Goal: Task Accomplishment & Management: Use online tool/utility

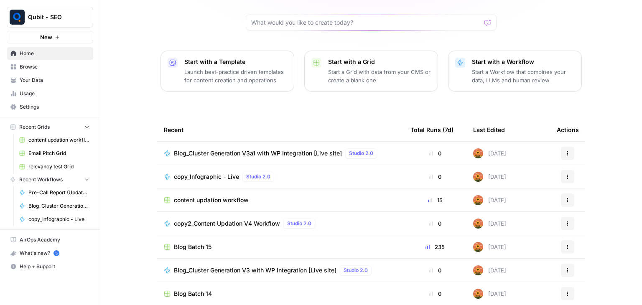
scroll to position [79, 0]
click at [222, 196] on span "content updation workflow" at bounding box center [211, 200] width 75 height 8
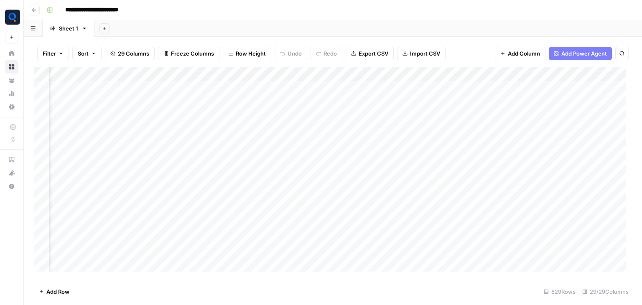
scroll to position [0, 1429]
click at [257, 75] on div "Add Column" at bounding box center [333, 172] width 598 height 211
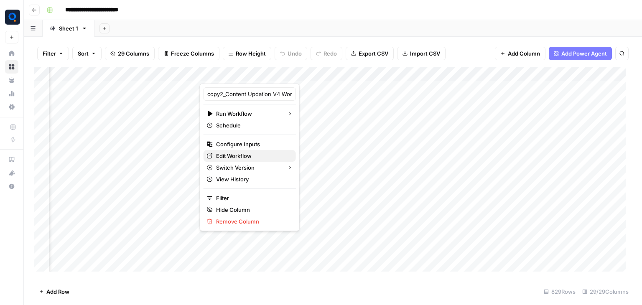
click at [251, 155] on span "Edit Workflow" at bounding box center [252, 156] width 73 height 8
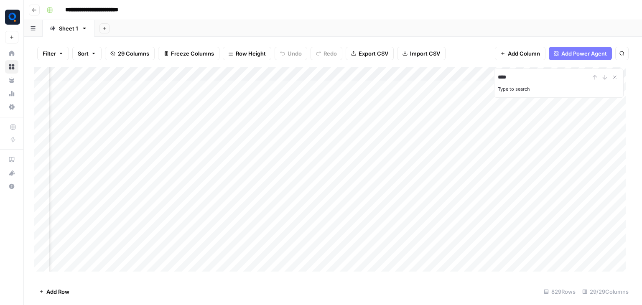
type input "****"
click at [489, 219] on div "Add Column" at bounding box center [333, 172] width 598 height 211
click at [562, 216] on div "Add Column" at bounding box center [333, 172] width 598 height 211
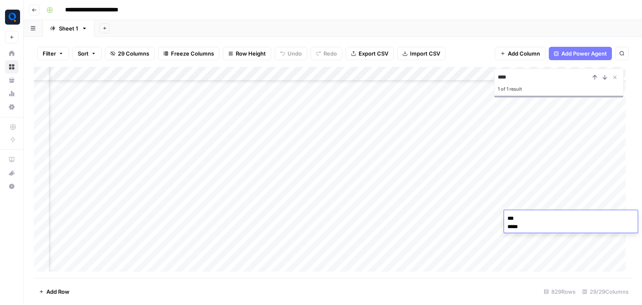
click at [512, 227] on textarea "*** ****" at bounding box center [571, 227] width 134 height 28
type textarea "**"
click at [485, 213] on div "Add Column" at bounding box center [333, 172] width 598 height 211
click at [578, 224] on div "Add Column" at bounding box center [333, 172] width 598 height 211
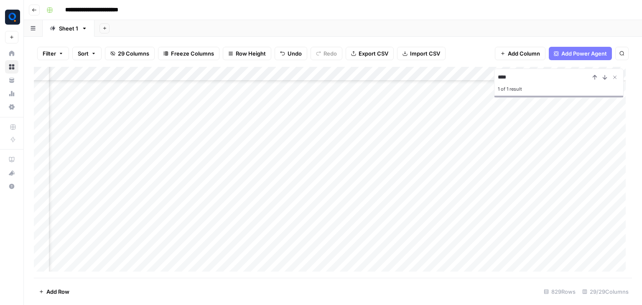
click at [365, 219] on div "Add Column" at bounding box center [333, 172] width 598 height 211
paste textarea "**********"
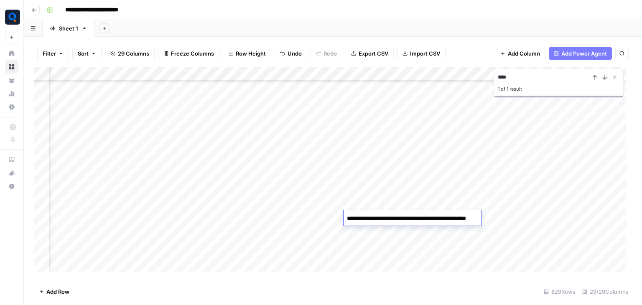
type textarea "**********"
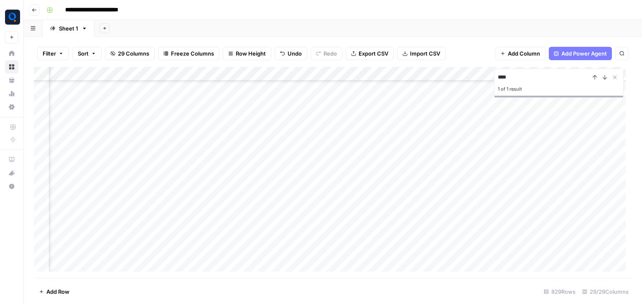
click at [315, 208] on div "Add Column" at bounding box center [333, 172] width 598 height 211
click at [318, 214] on div "Add Column" at bounding box center [333, 172] width 598 height 211
click at [461, 218] on div "Add Column" at bounding box center [333, 172] width 598 height 211
click at [515, 73] on input "****" at bounding box center [544, 77] width 92 height 10
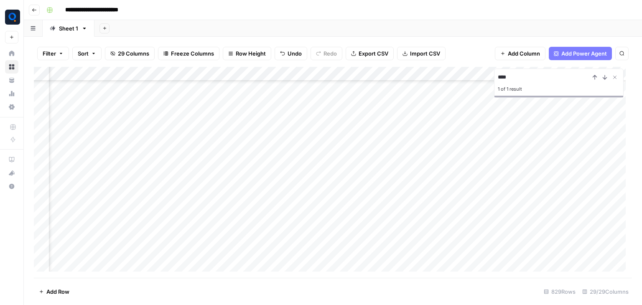
click at [515, 73] on input "****" at bounding box center [544, 77] width 92 height 10
paste input
type input "****"
click at [522, 266] on div "Add Column" at bounding box center [333, 172] width 598 height 211
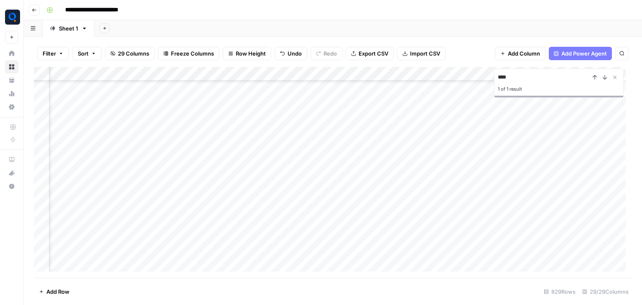
scroll to position [8677, 838]
click at [423, 261] on div "Add Column" at bounding box center [333, 172] width 598 height 211
drag, startPoint x: 423, startPoint y: 273, endPoint x: 411, endPoint y: 255, distance: 21.2
click at [411, 255] on body "**********" at bounding box center [321, 152] width 642 height 305
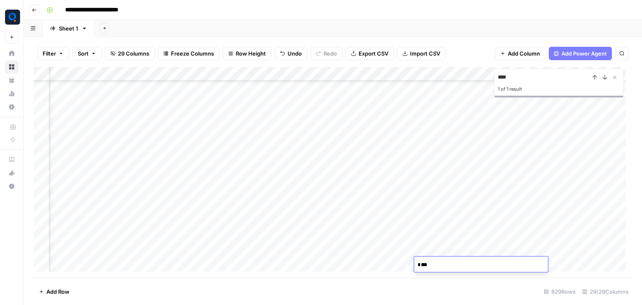
type textarea "**"
click at [390, 264] on div "Add Column" at bounding box center [333, 172] width 598 height 211
click at [298, 260] on div "Add Column" at bounding box center [333, 172] width 598 height 211
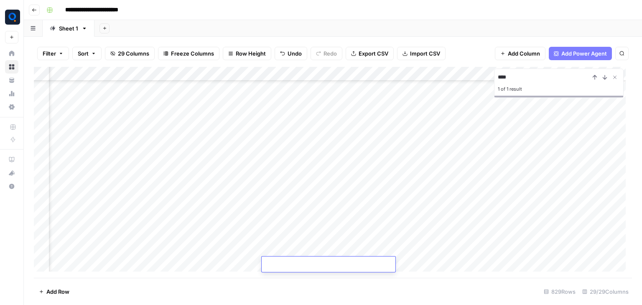
click at [298, 260] on textarea at bounding box center [329, 265] width 134 height 12
paste textarea "**********"
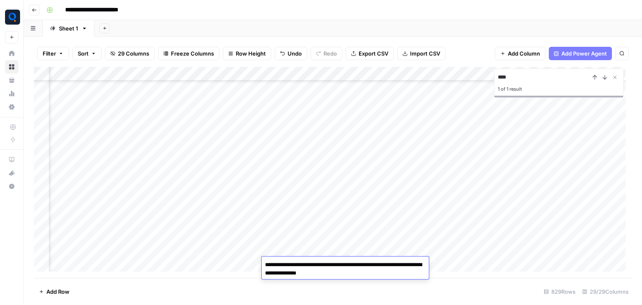
paste textarea "**********"
type textarea "**********"
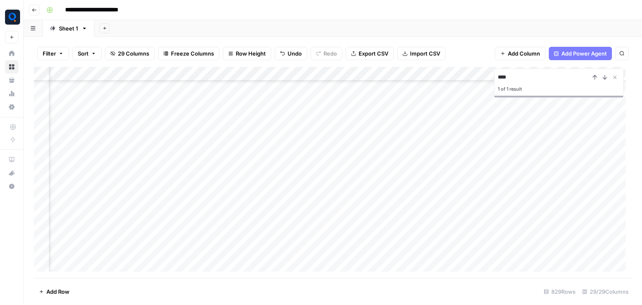
click at [300, 224] on div "Add Column" at bounding box center [333, 172] width 598 height 211
click at [375, 262] on div "Add Column" at bounding box center [333, 172] width 598 height 211
click at [504, 82] on input "****" at bounding box center [544, 77] width 92 height 10
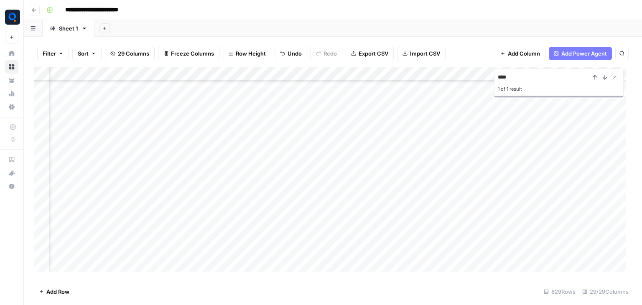
paste input
type input "****"
click at [451, 89] on div "Add Column" at bounding box center [333, 172] width 598 height 211
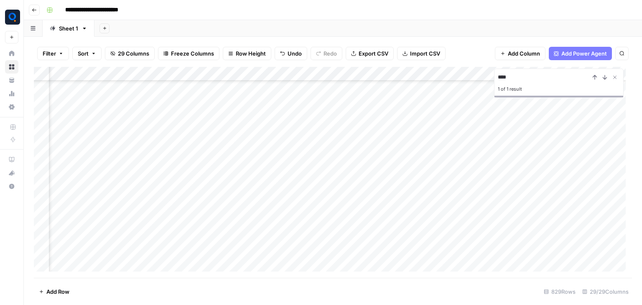
click at [373, 204] on div "Add Column" at bounding box center [333, 172] width 598 height 211
drag, startPoint x: 370, startPoint y: 216, endPoint x: 356, endPoint y: 208, distance: 16.3
click at [356, 208] on body "**********" at bounding box center [321, 152] width 642 height 305
type textarea "**"
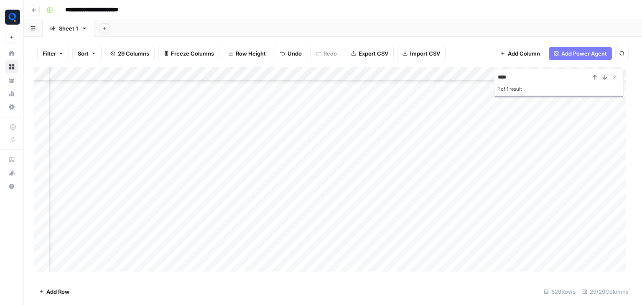
click at [356, 208] on div "Add Column" at bounding box center [333, 172] width 598 height 211
click at [483, 189] on div "Add Column" at bounding box center [333, 172] width 598 height 211
paste textarea "**********"
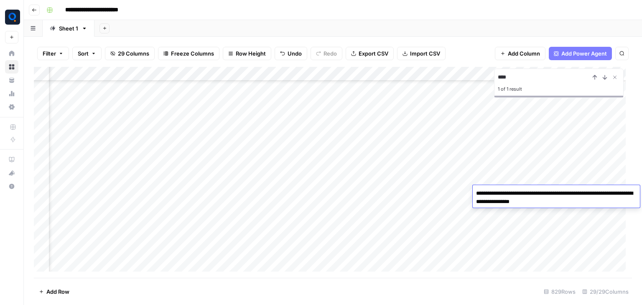
paste textarea "**********"
type textarea "**********"
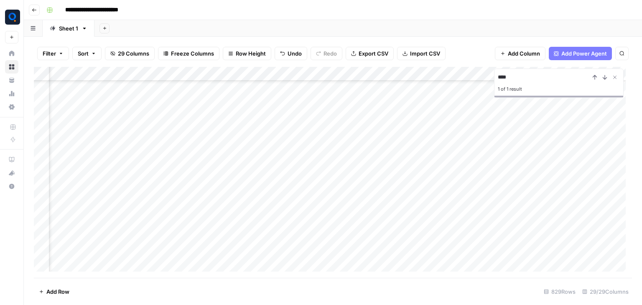
click at [515, 191] on div "Add Column" at bounding box center [333, 172] width 598 height 211
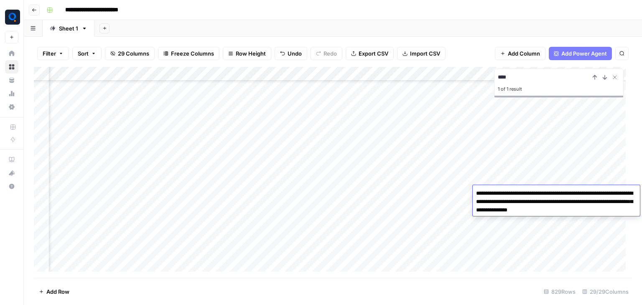
paste textarea "**********"
type textarea "**********"
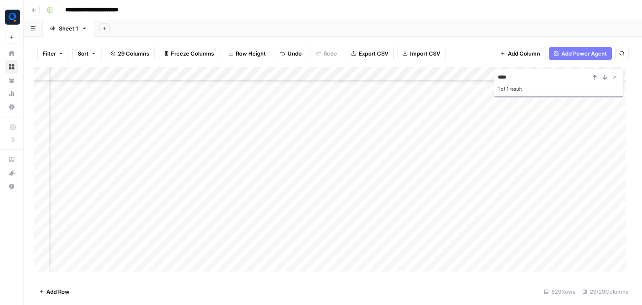
click at [513, 219] on div "Add Column" at bounding box center [333, 172] width 598 height 211
click at [579, 190] on div "Add Column" at bounding box center [333, 172] width 598 height 211
click at [514, 76] on input "****" at bounding box center [544, 77] width 92 height 10
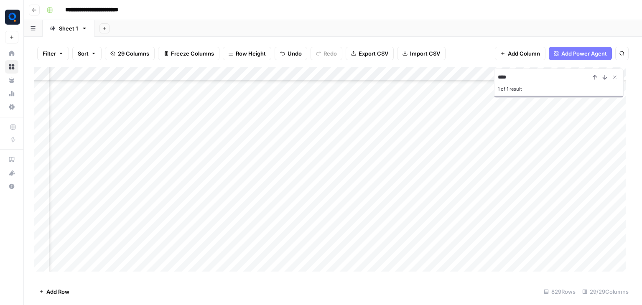
paste input "*"
type input "*****"
click at [399, 86] on div "Add Column" at bounding box center [333, 172] width 598 height 211
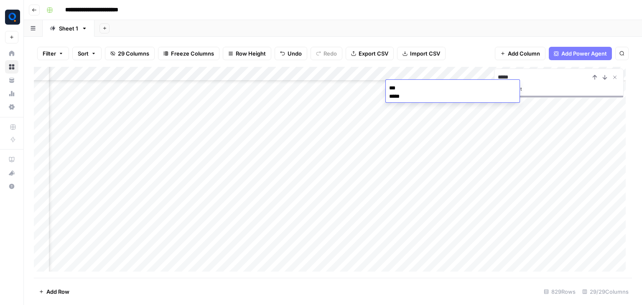
drag, startPoint x: 393, startPoint y: 99, endPoint x: 388, endPoint y: 88, distance: 12.7
click at [388, 88] on textarea "*** ****" at bounding box center [453, 96] width 134 height 28
type textarea "**"
click at [369, 89] on div "Add Column" at bounding box center [333, 172] width 598 height 211
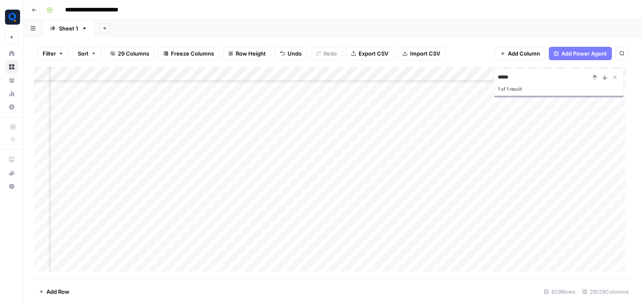
click at [346, 85] on div "Add Column" at bounding box center [333, 172] width 598 height 211
paste textarea "**********"
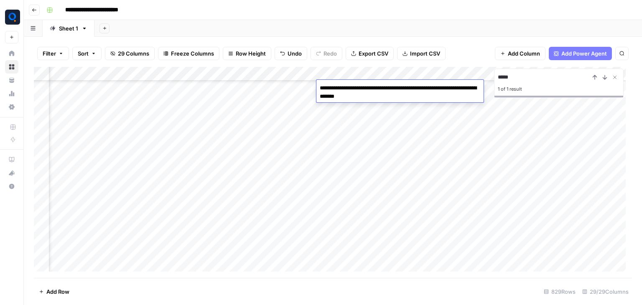
paste textarea "**********"
type textarea "**********"
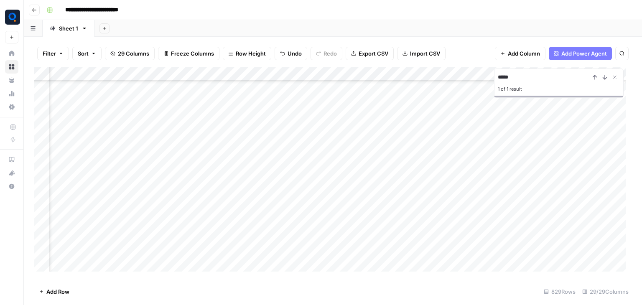
click at [353, 107] on div "Add Column" at bounding box center [333, 172] width 598 height 211
click at [420, 87] on div "Add Column" at bounding box center [333, 172] width 598 height 211
click at [512, 73] on input "*****" at bounding box center [544, 77] width 92 height 10
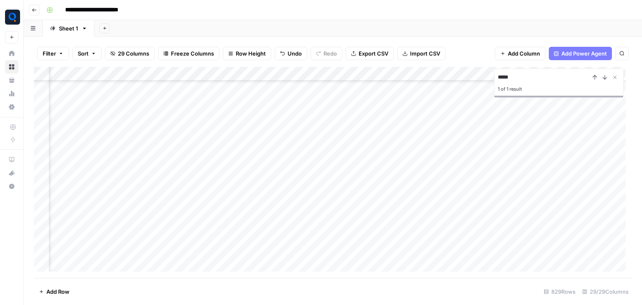
paste input
type input "****"
click at [475, 265] on div "Add Column" at bounding box center [333, 172] width 598 height 211
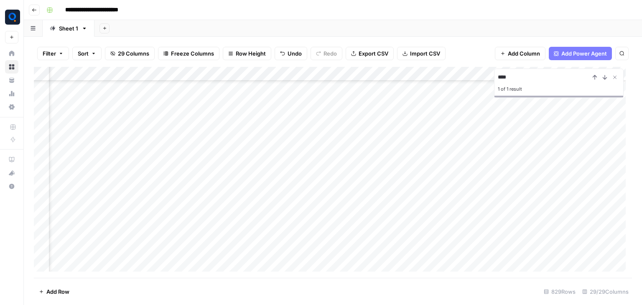
click at [525, 260] on div "Add Column" at bounding box center [333, 172] width 598 height 211
drag, startPoint x: 512, startPoint y: 275, endPoint x: 500, endPoint y: 260, distance: 18.1
click at [500, 260] on body "**********" at bounding box center [321, 152] width 642 height 305
type textarea "*"
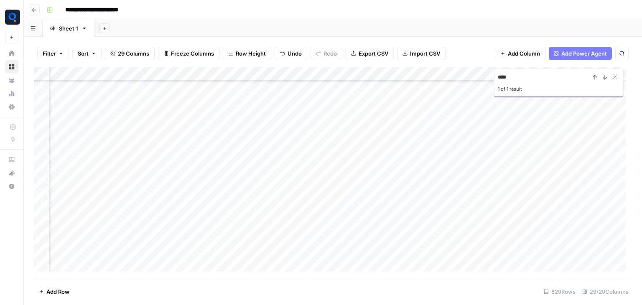
click at [480, 256] on div "Add Column" at bounding box center [333, 172] width 598 height 211
click at [428, 266] on div "Add Column" at bounding box center [333, 172] width 598 height 211
click at [428, 266] on textarea at bounding box center [444, 265] width 134 height 12
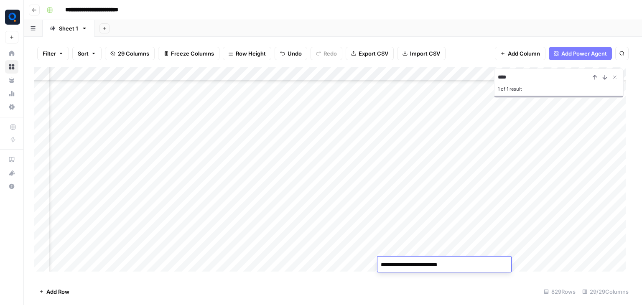
paste textarea "**********"
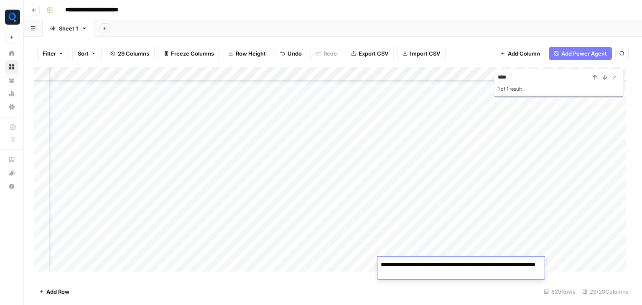
paste textarea "**********"
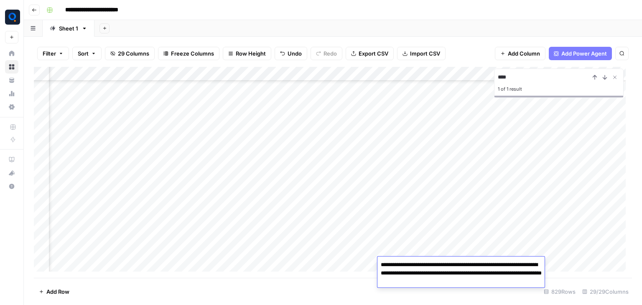
paste textarea "**********"
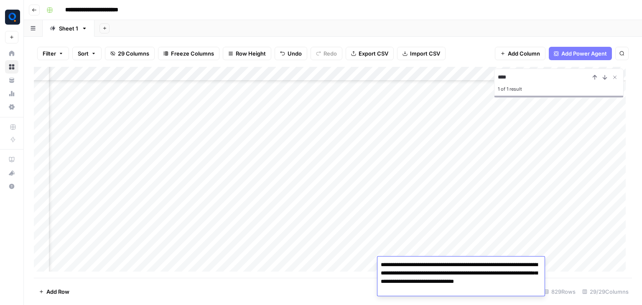
paste textarea "**********"
type textarea "**********"
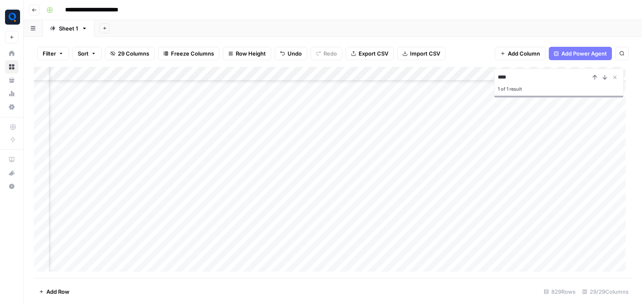
click at [491, 249] on div "Add Column" at bounding box center [333, 172] width 598 height 211
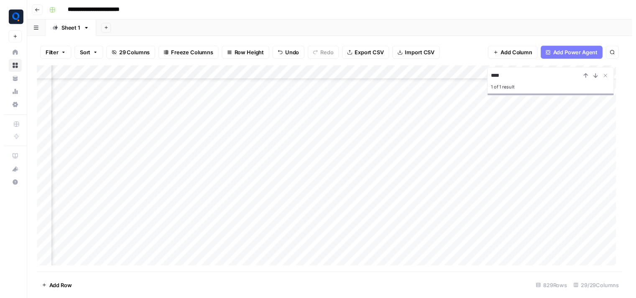
scroll to position [4907, 1175]
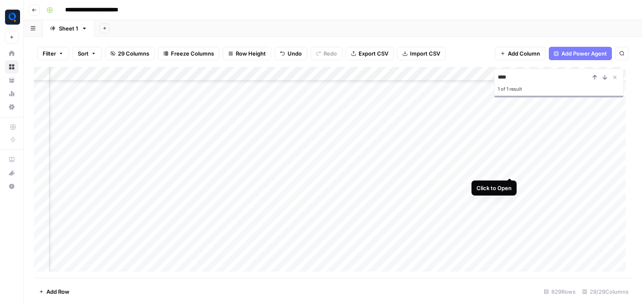
click at [508, 169] on div "Add Column" at bounding box center [333, 172] width 598 height 211
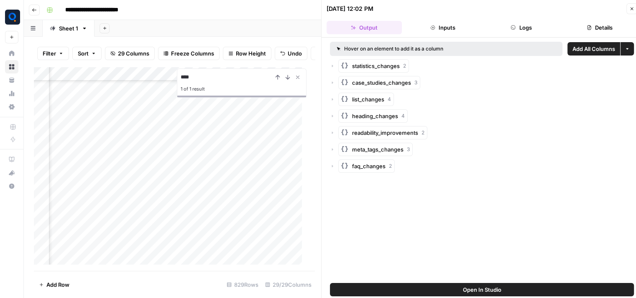
click at [528, 30] on button "Logs" at bounding box center [521, 27] width 75 height 13
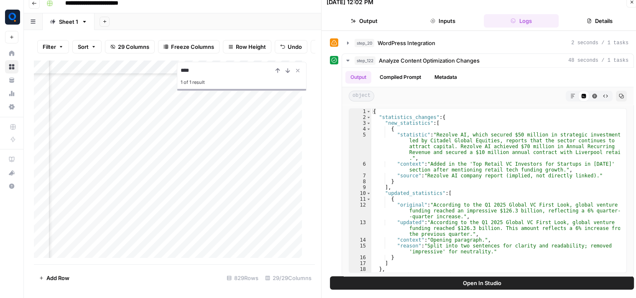
scroll to position [4907, 1352]
click at [251, 165] on div "Add Column" at bounding box center [171, 162] width 275 height 205
click at [124, 74] on div "Add Column" at bounding box center [171, 162] width 275 height 205
click at [463, 42] on div "step_20 WordPress Integration 2 seconds / 1 tasks" at bounding box center [491, 43] width 274 height 8
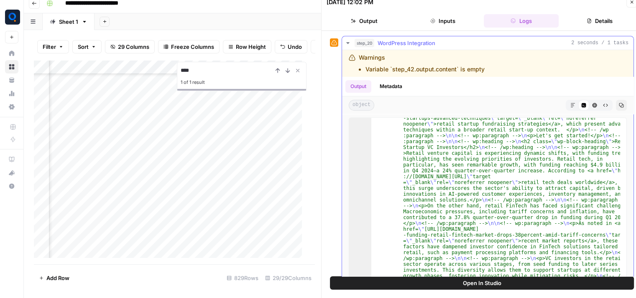
scroll to position [189, 0]
drag, startPoint x: 487, startPoint y: 64, endPoint x: 357, endPoint y: 53, distance: 129.6
click at [357, 54] on div "Warnings Variable `step_42.output.content` is empty" at bounding box center [452, 64] width 207 height 20
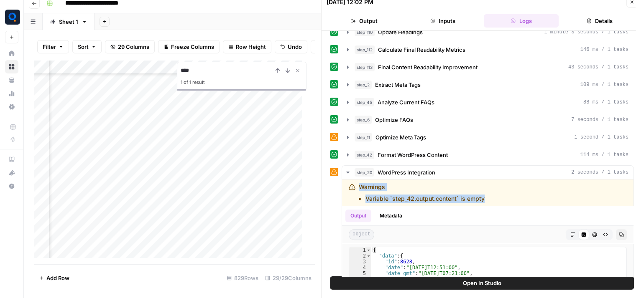
scroll to position [245, 0]
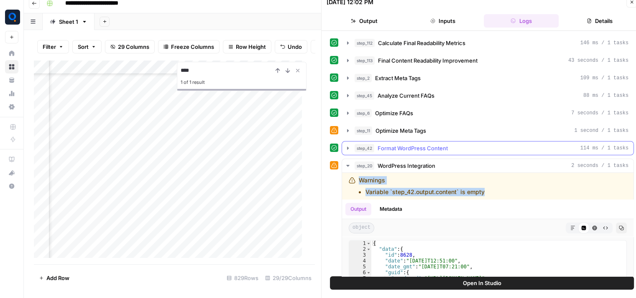
click at [399, 144] on span "Format WordPress Content" at bounding box center [412, 148] width 70 height 8
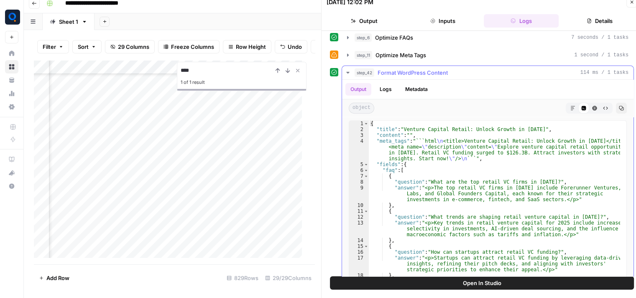
scroll to position [0, 0]
type textarea "**********"
click at [409, 132] on div "{ "title" : "Venture Capital Retail: Unlock Growth in 2025" , "content" : "" , …" at bounding box center [494, 214] width 251 height 188
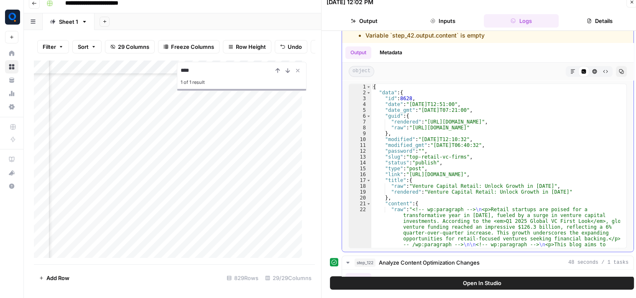
scroll to position [614, 0]
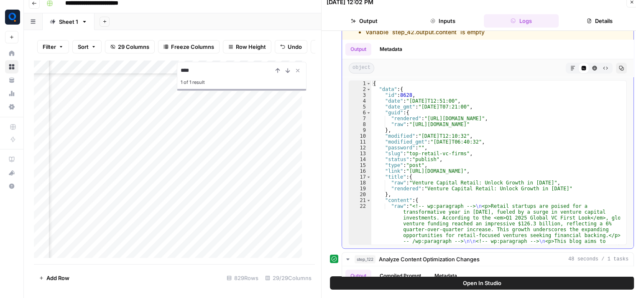
type textarea "**********"
drag, startPoint x: 408, startPoint y: 169, endPoint x: 535, endPoint y: 165, distance: 127.5
click at [433, 286] on button "Open In Studio" at bounding box center [482, 283] width 304 height 13
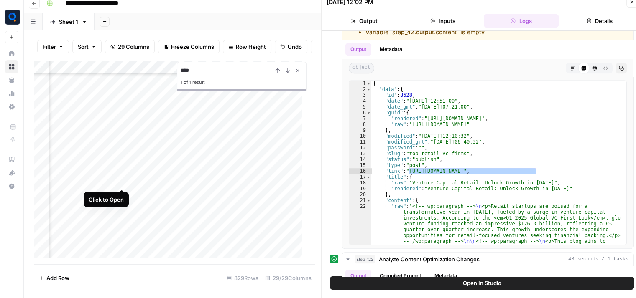
click at [122, 182] on div "Add Column" at bounding box center [171, 162] width 275 height 205
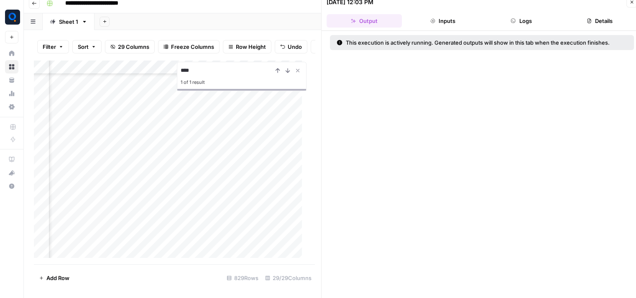
click at [543, 21] on button "Logs" at bounding box center [521, 20] width 75 height 13
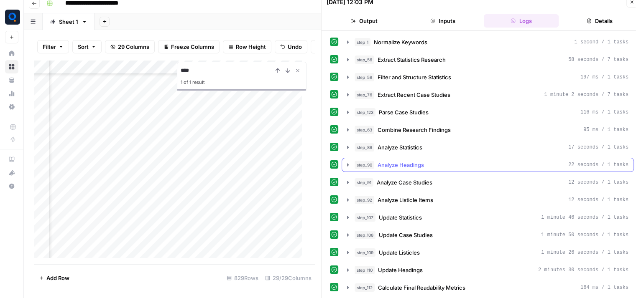
scroll to position [13, 0]
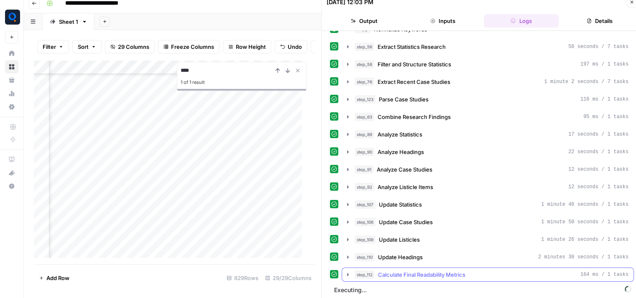
click at [477, 271] on div "step_112 Calculate Final Readability Metrics 164 ms / 1 tasks" at bounding box center [491, 275] width 274 height 8
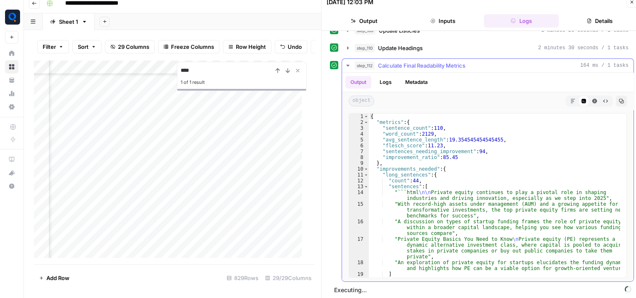
click at [490, 66] on div "step_112 Calculate Final Readability Metrics 164 ms / 1 tasks" at bounding box center [491, 65] width 274 height 8
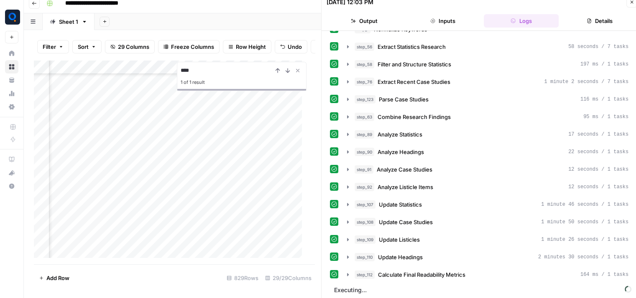
scroll to position [135, 0]
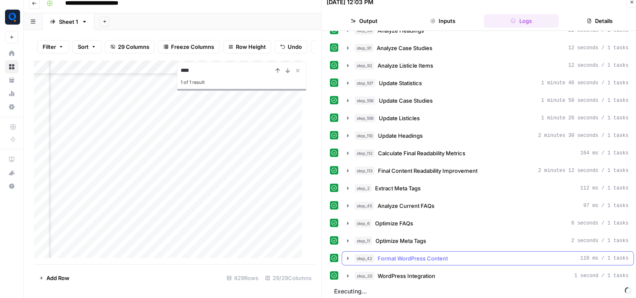
click at [407, 255] on span "Format WordPress Content" at bounding box center [412, 259] width 70 height 8
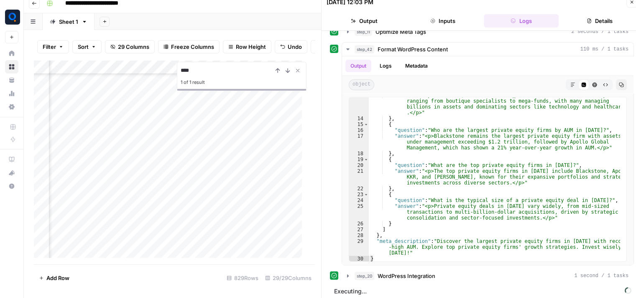
scroll to position [4951, 1563]
click at [436, 50] on button "step_42 Format WordPress Content 110 ms / 1 tasks" at bounding box center [487, 49] width 291 height 13
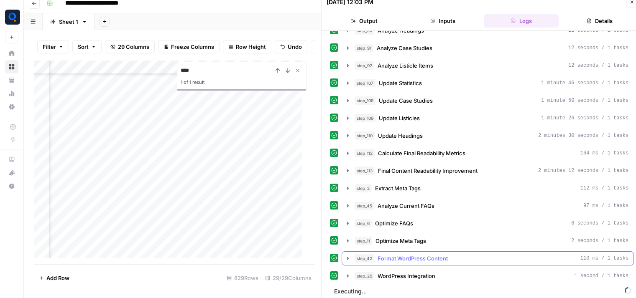
click at [411, 259] on span "Format WordPress Content" at bounding box center [412, 259] width 70 height 8
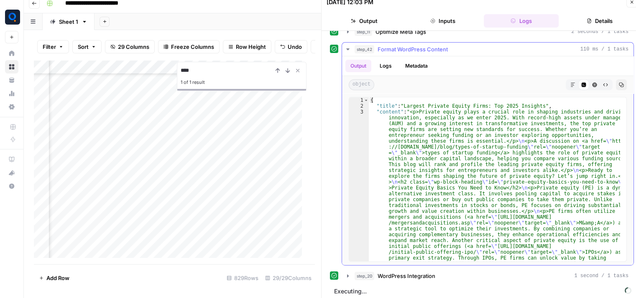
click at [425, 50] on button "step_42 Format WordPress Content 110 ms / 1 tasks" at bounding box center [487, 49] width 291 height 13
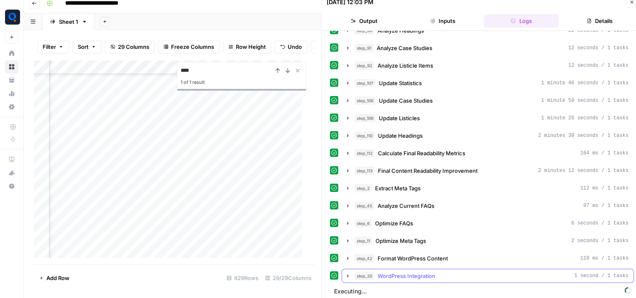
click at [409, 272] on span "WordPress Integration" at bounding box center [406, 276] width 58 height 8
click at [294, 74] on icon "Close Search" at bounding box center [297, 70] width 7 height 7
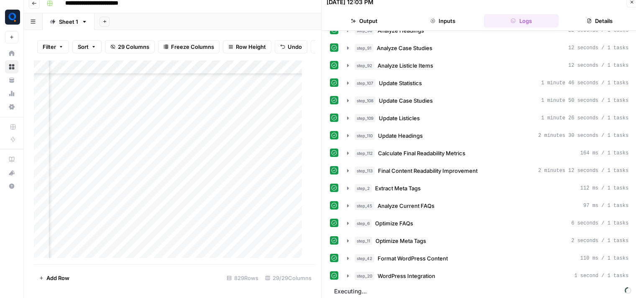
click at [124, 126] on div "Add Column" at bounding box center [171, 162] width 275 height 205
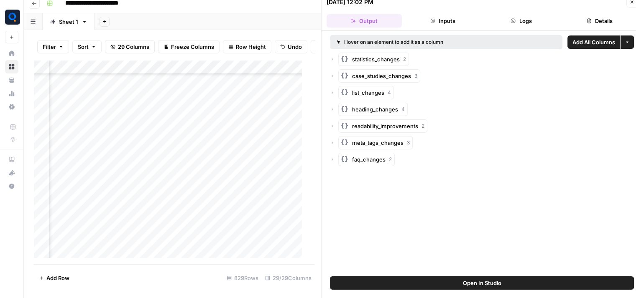
click at [500, 17] on button "Logs" at bounding box center [521, 20] width 75 height 13
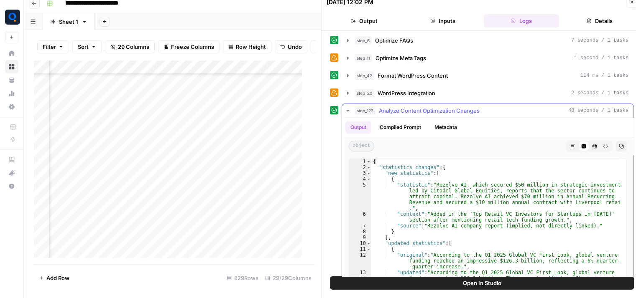
scroll to position [368, 0]
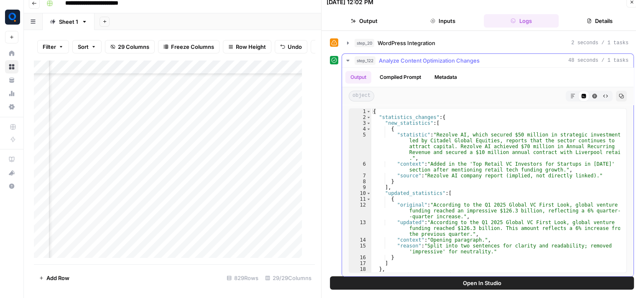
type textarea "**********"
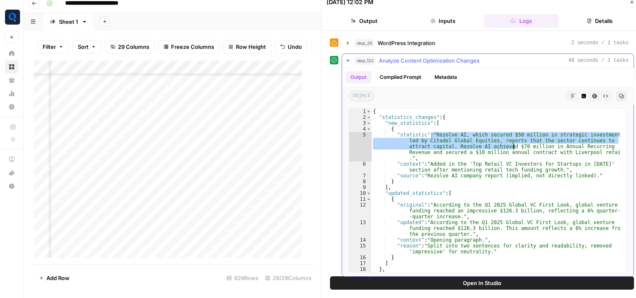
drag, startPoint x: 431, startPoint y: 130, endPoint x: 510, endPoint y: 143, distance: 80.0
click at [510, 143] on div "{ "statistics_changes" : { "new_statistics" : [ { "statistic" : "Rezolve AI, wh…" at bounding box center [495, 197] width 249 height 176
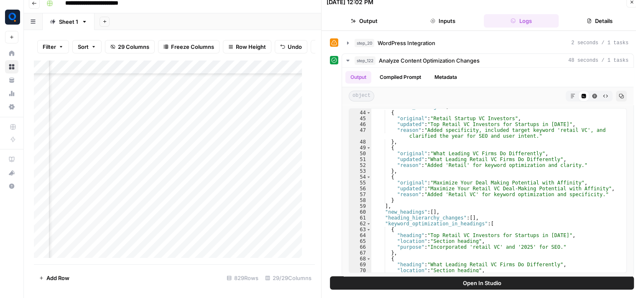
scroll to position [4951, 115]
click at [226, 121] on div "Add Column" at bounding box center [171, 162] width 275 height 205
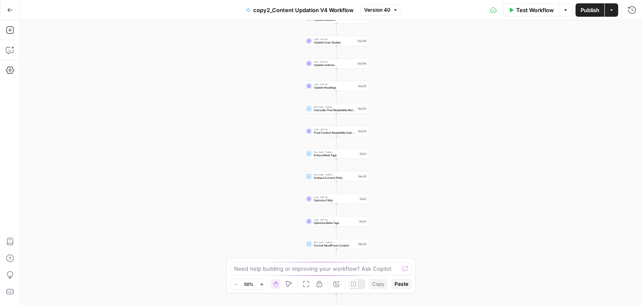
drag, startPoint x: 411, startPoint y: 224, endPoint x: 418, endPoint y: 96, distance: 128.5
click at [418, 96] on div "Workflow Set Inputs Inputs Run Code · Python Normalize Keywords Step 1 Perplexi…" at bounding box center [331, 162] width 622 height 285
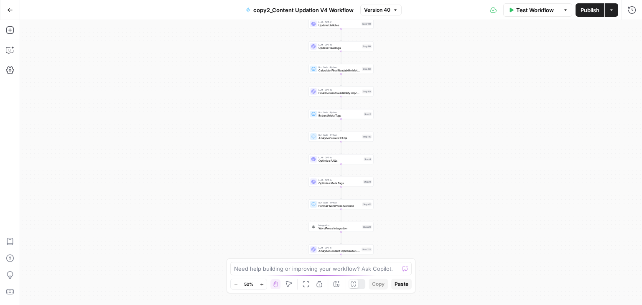
drag, startPoint x: 404, startPoint y: 191, endPoint x: 403, endPoint y: 112, distance: 78.6
click at [403, 112] on div "Workflow Set Inputs Inputs Run Code · Python Normalize Keywords Step 1 Perplexi…" at bounding box center [331, 162] width 622 height 285
click at [341, 181] on span "WordPress Integration" at bounding box center [335, 183] width 42 height 4
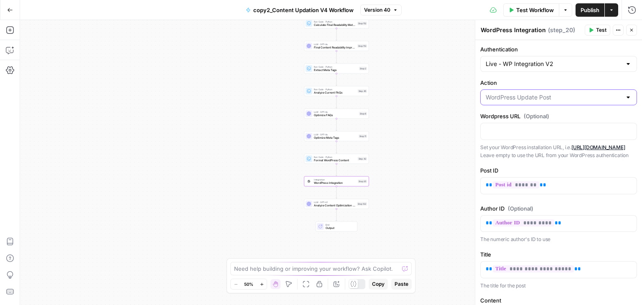
click at [533, 101] on input "Action" at bounding box center [554, 97] width 136 height 8
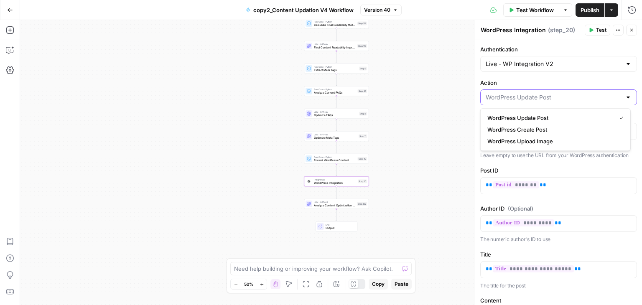
click at [533, 101] on input "Action" at bounding box center [554, 97] width 136 height 8
type input "WordPress Update Post"
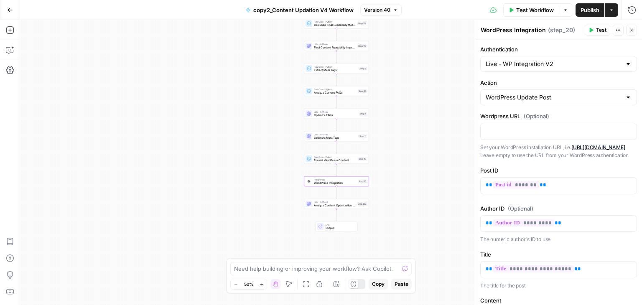
click at [447, 93] on div "Workflow Set Inputs Inputs Run Code · Python Normalize Keywords Step 1 Perplexi…" at bounding box center [331, 162] width 622 height 285
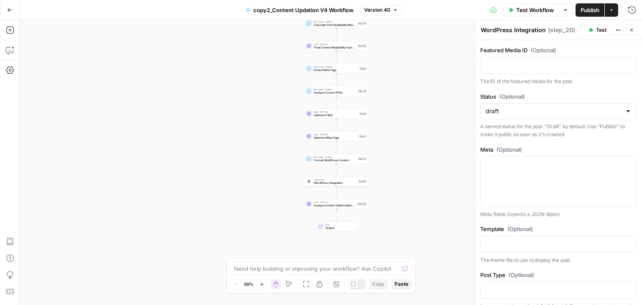
scroll to position [456, 0]
click at [523, 115] on input "Status (Optional)" at bounding box center [554, 111] width 136 height 8
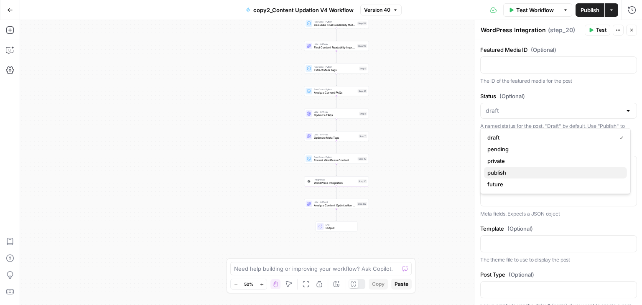
click at [528, 171] on span "publish" at bounding box center [553, 172] width 133 height 8
type input "publish"
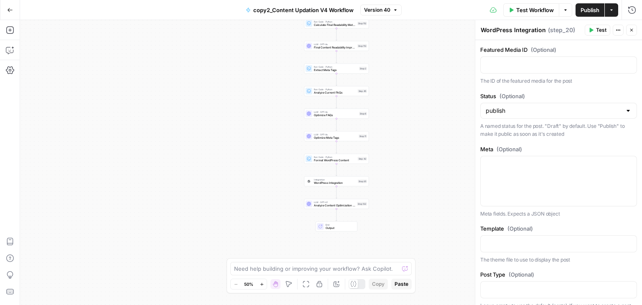
click at [587, 9] on span "Publish" at bounding box center [590, 10] width 19 height 8
click at [405, 150] on div "Workflow Set Inputs Inputs Run Code · Python Normalize Keywords Step 1 Perplexi…" at bounding box center [331, 162] width 622 height 285
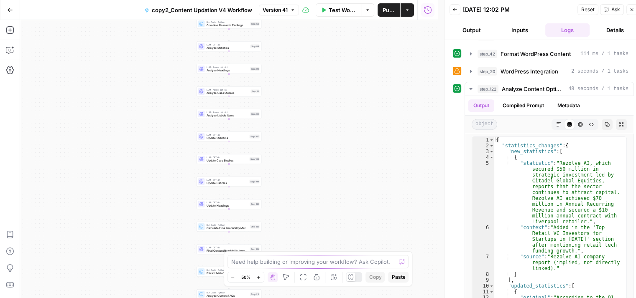
scroll to position [292, 0]
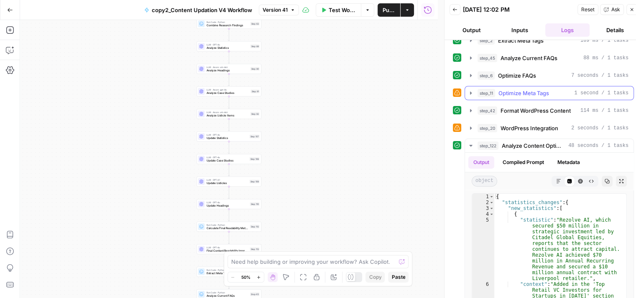
click at [558, 91] on div "step_11 Optimize Meta Tags 1 second / 1 tasks" at bounding box center [552, 93] width 151 height 8
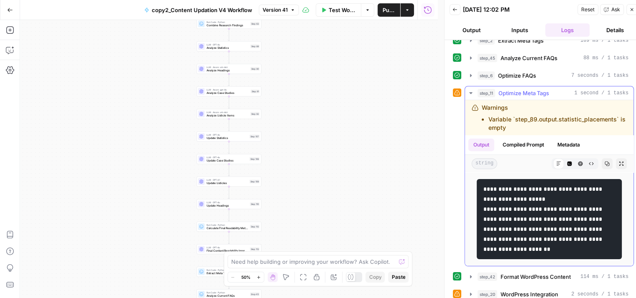
click at [558, 91] on div "step_11 Optimize Meta Tags 1 second / 1 tasks" at bounding box center [552, 93] width 151 height 8
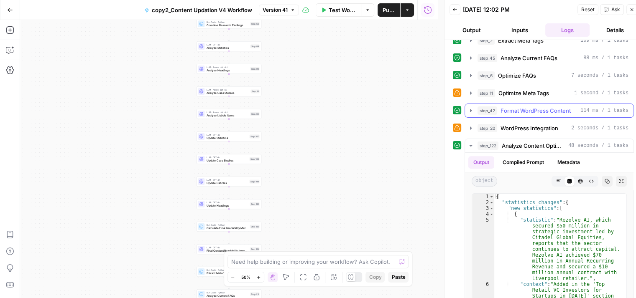
click at [556, 107] on span "Format WordPress Content" at bounding box center [535, 111] width 70 height 8
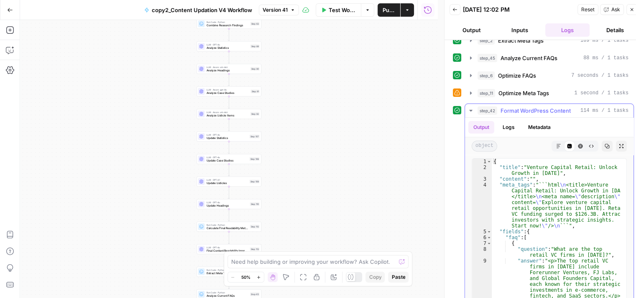
scroll to position [291, 0]
type textarea "**********"
click at [532, 174] on div "{ "title" : "Venture Capital Retail: Unlock Growth in 2025" , "content" : "" , …" at bounding box center [556, 266] width 128 height 212
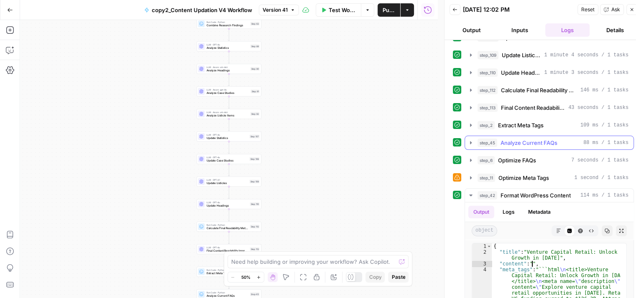
scroll to position [206, 0]
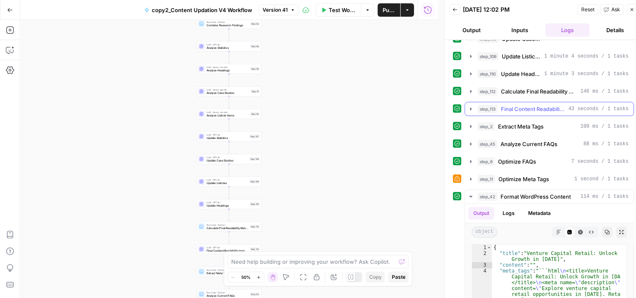
click at [533, 107] on span "Final Content Readability Improvement" at bounding box center [533, 109] width 64 height 8
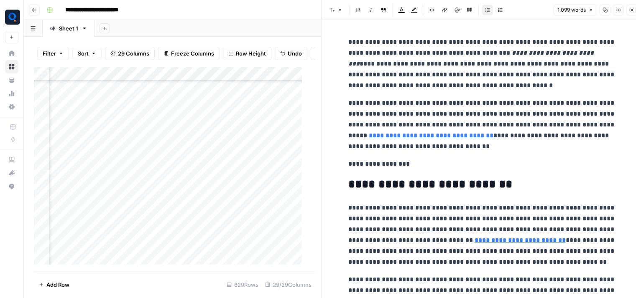
click at [630, 10] on icon "button" at bounding box center [631, 10] width 5 height 5
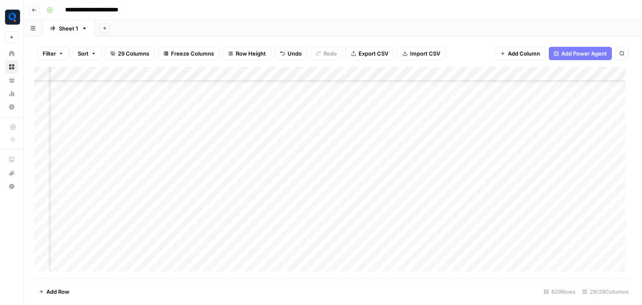
click at [537, 121] on div "Add Column" at bounding box center [333, 172] width 598 height 211
click at [540, 243] on div "Add Column" at bounding box center [333, 172] width 598 height 211
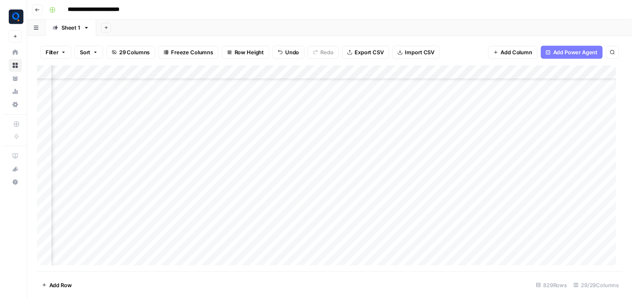
scroll to position [4831, 1264]
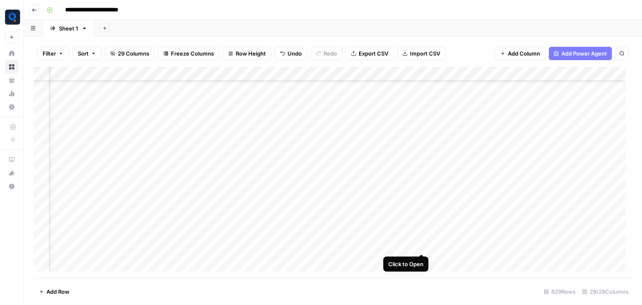
click at [423, 244] on div "Add Column" at bounding box center [333, 172] width 598 height 211
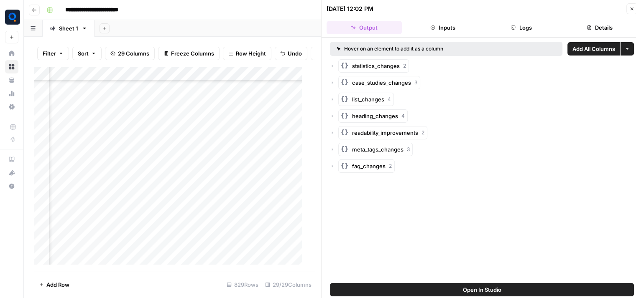
click at [533, 25] on button "Logs" at bounding box center [521, 27] width 75 height 13
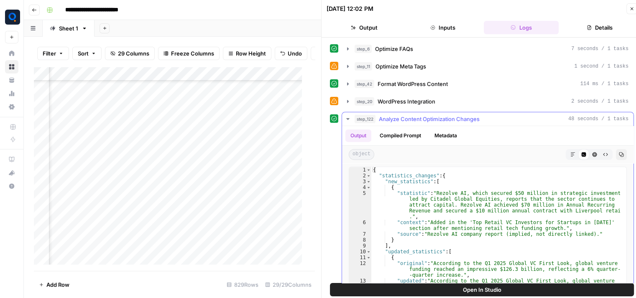
scroll to position [310, 0]
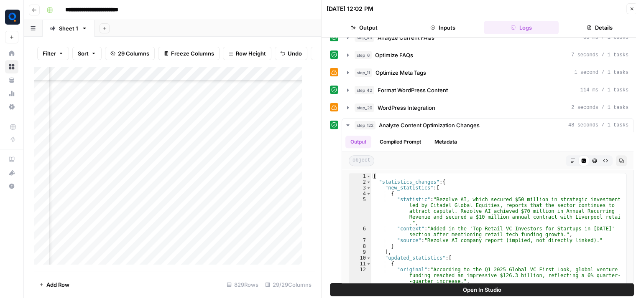
click at [476, 293] on span "Open In Studio" at bounding box center [482, 290] width 38 height 8
click at [210, 151] on div "Add Column" at bounding box center [171, 169] width 275 height 205
click at [143, 149] on div "Add Column" at bounding box center [171, 169] width 275 height 205
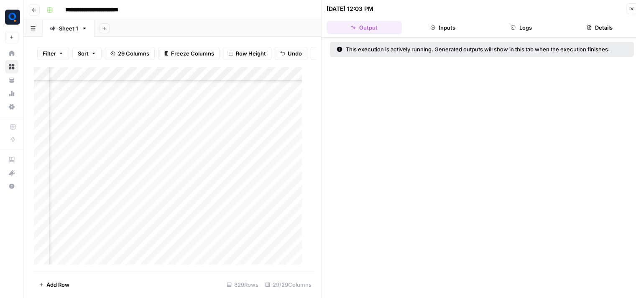
click at [511, 27] on icon "button" at bounding box center [513, 27] width 4 height 4
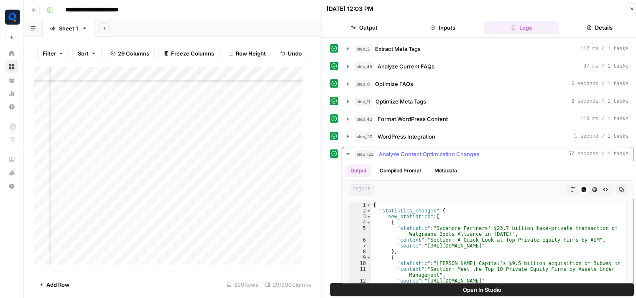
scroll to position [279, 0]
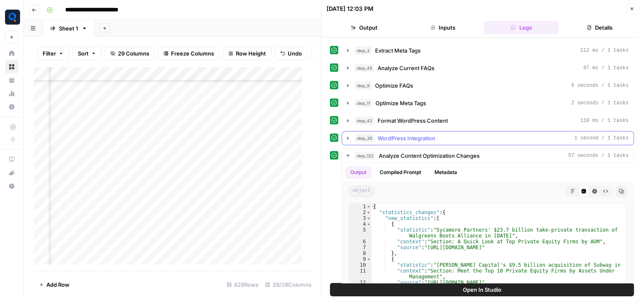
click at [429, 134] on span "WordPress Integration" at bounding box center [406, 138] width 58 height 8
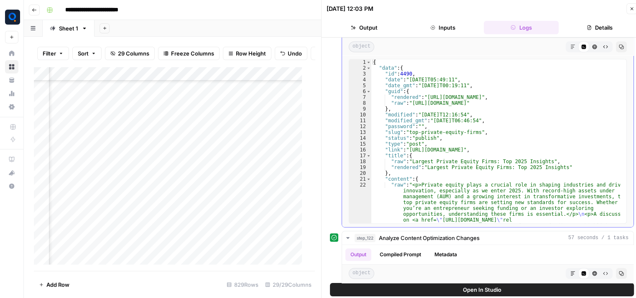
scroll to position [406, 0]
type textarea "**********"
drag, startPoint x: 409, startPoint y: 148, endPoint x: 548, endPoint y: 144, distance: 139.7
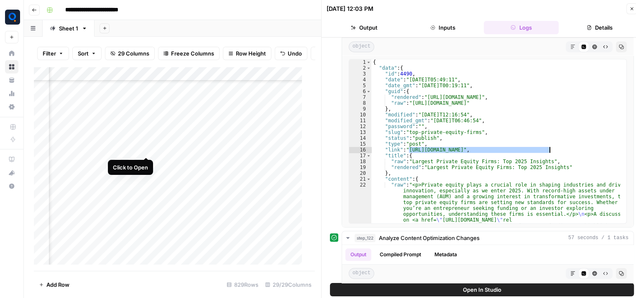
click at [144, 150] on div "Add Column" at bounding box center [171, 169] width 275 height 205
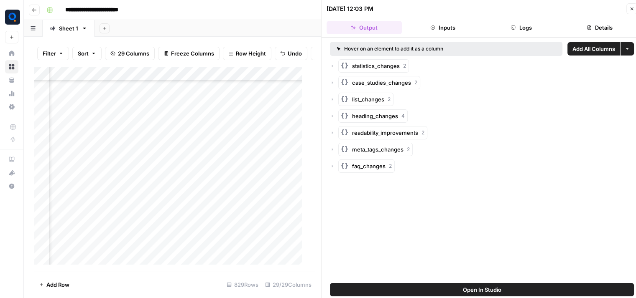
click at [521, 28] on button "Logs" at bounding box center [521, 27] width 75 height 13
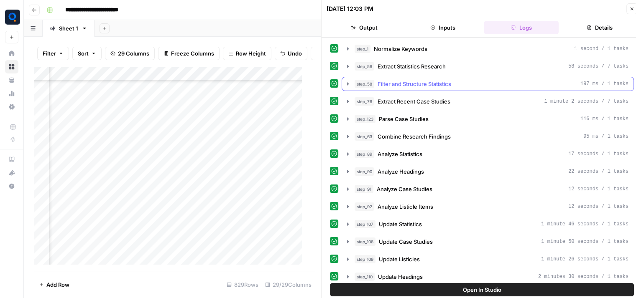
click at [475, 82] on div "step_58 Filter and Structure Statistics 197 ms / 1 tasks" at bounding box center [491, 84] width 274 height 8
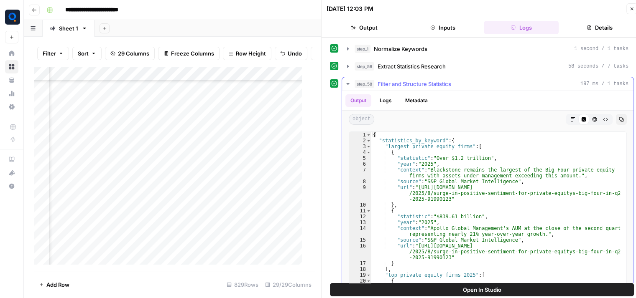
click at [475, 82] on div "step_58 Filter and Structure Statistics 197 ms / 1 tasks" at bounding box center [491, 84] width 274 height 8
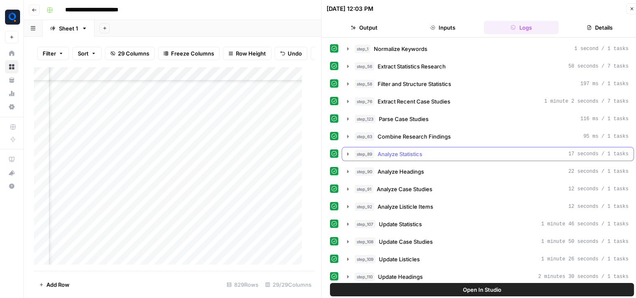
click at [451, 153] on div "step_89 Analyze Statistics 17 seconds / 1 tasks" at bounding box center [491, 154] width 274 height 8
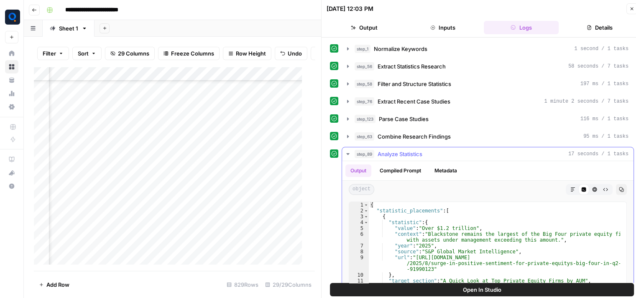
click at [451, 153] on div "step_89 Analyze Statistics 17 seconds / 1 tasks" at bounding box center [491, 154] width 274 height 8
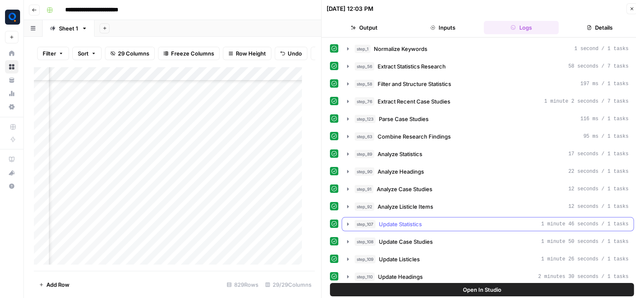
click at [433, 220] on div "step_107 Update Statistics 1 minute 46 seconds / 1 tasks" at bounding box center [491, 224] width 274 height 8
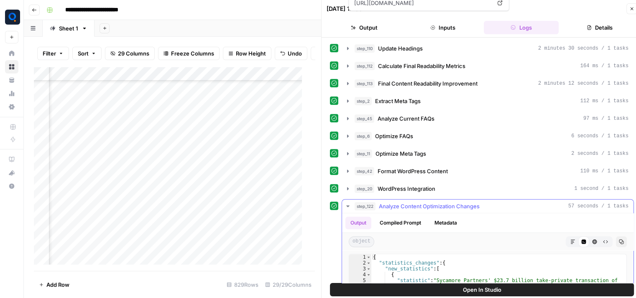
scroll to position [577, 0]
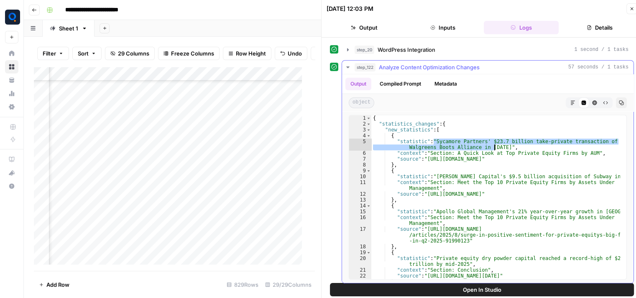
drag, startPoint x: 433, startPoint y: 138, endPoint x: 495, endPoint y: 144, distance: 62.2
click at [495, 144] on div "{ "statistics_changes" : { "new_statistics" : [ { "statistic" : "Sycamore Partn…" at bounding box center [495, 203] width 249 height 176
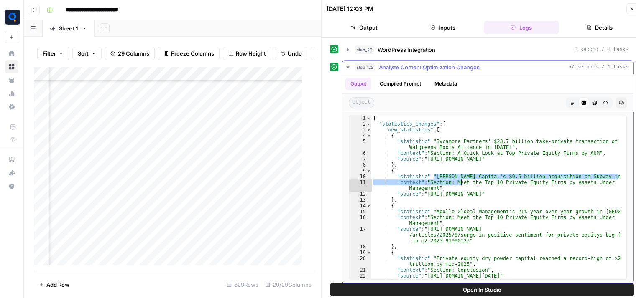
drag, startPoint x: 433, startPoint y: 174, endPoint x: 460, endPoint y: 176, distance: 26.8
click at [460, 176] on div "{ "statistics_changes" : { "new_statistics" : [ { "statistic" : "Sycamore Partn…" at bounding box center [495, 203] width 249 height 176
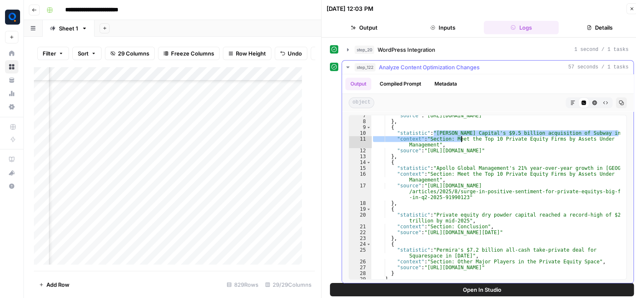
scroll to position [46, 0]
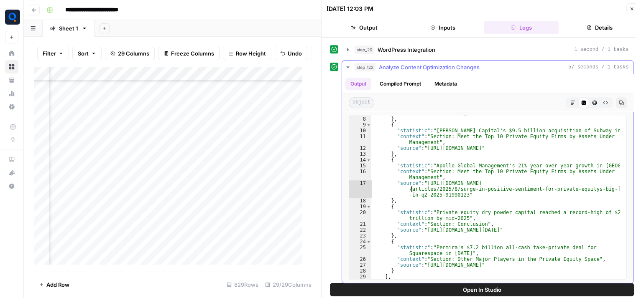
click at [410, 188] on div ""source" : "https://www.moonfare.com/blog/mid-year-report-private-equity-2025" …" at bounding box center [495, 198] width 249 height 176
type textarea "**********"
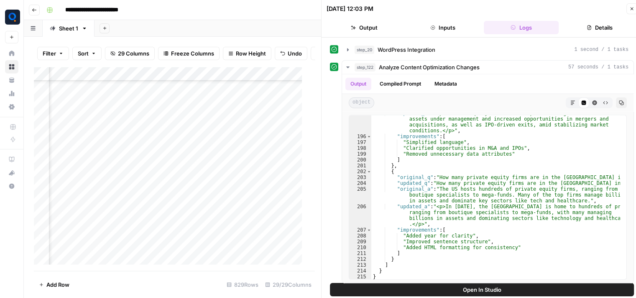
scroll to position [5274, 1540]
click at [147, 120] on div "Add Column" at bounding box center [171, 169] width 275 height 205
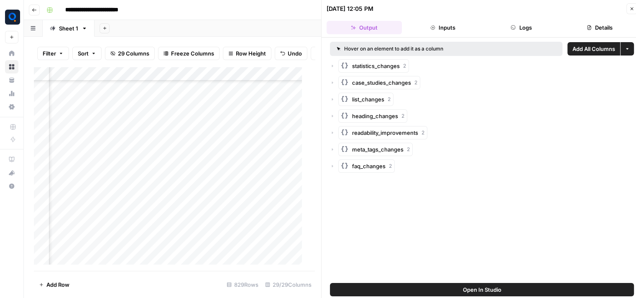
click at [538, 27] on button "Logs" at bounding box center [521, 27] width 75 height 13
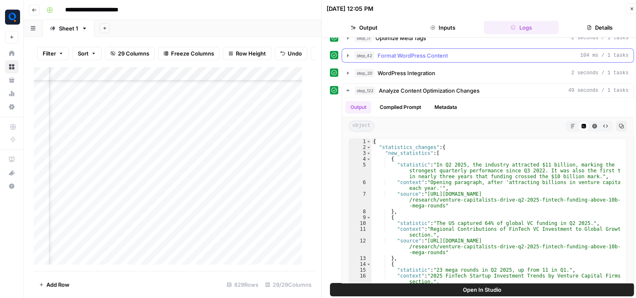
scroll to position [368, 0]
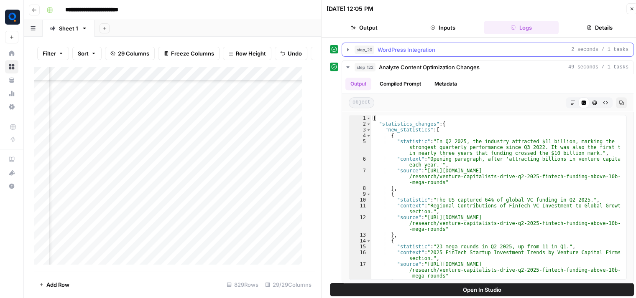
click at [426, 49] on span "WordPress Integration" at bounding box center [406, 50] width 58 height 8
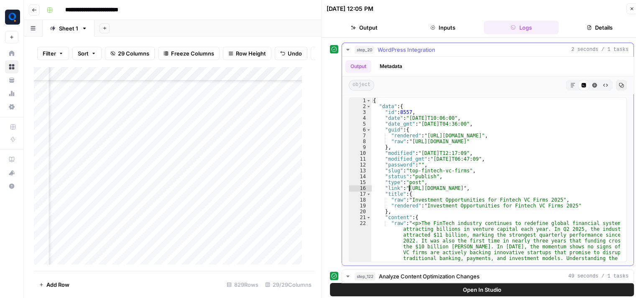
type textarea "**********"
drag, startPoint x: 409, startPoint y: 186, endPoint x: 537, endPoint y: 183, distance: 128.4
click at [432, 46] on span "WordPress Integration" at bounding box center [406, 50] width 58 height 8
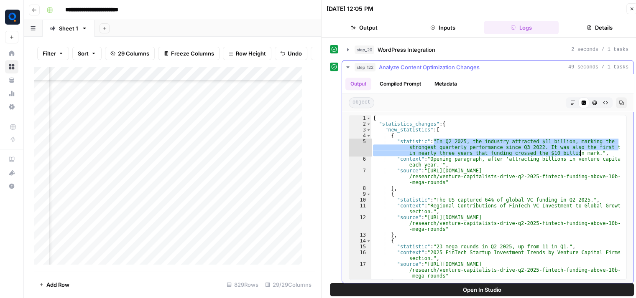
drag, startPoint x: 433, startPoint y: 136, endPoint x: 579, endPoint y: 147, distance: 145.9
click at [579, 147] on div "{ "statistics_changes" : { "new_statistics" : [ { "statistic" : "In Q2 2025, th…" at bounding box center [495, 203] width 249 height 176
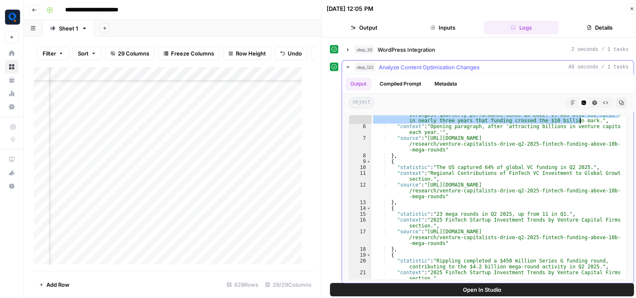
scroll to position [33, 0]
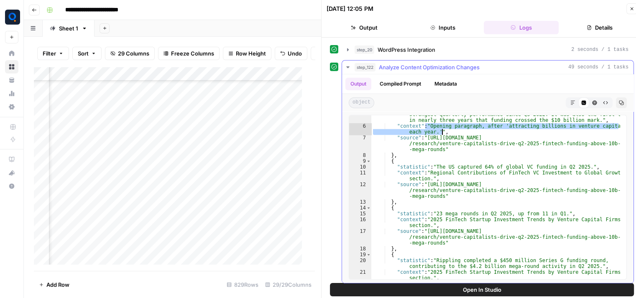
drag, startPoint x: 426, startPoint y: 120, endPoint x: 447, endPoint y: 126, distance: 21.7
click at [447, 126] on div ""statistic" : "In Q2 2025, the industry attracted $11 billion, marking the stro…" at bounding box center [495, 203] width 249 height 194
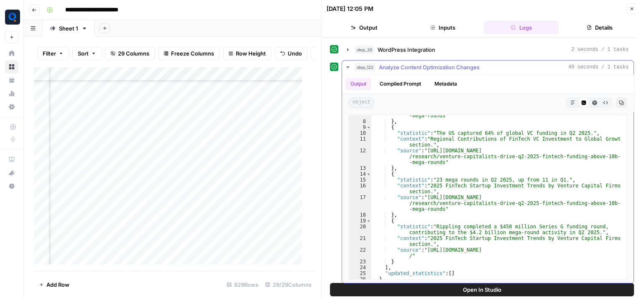
scroll to position [67, 0]
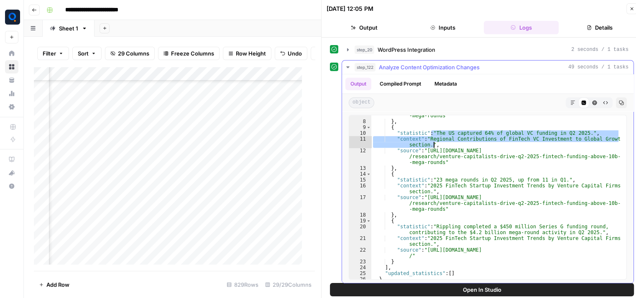
drag, startPoint x: 432, startPoint y: 130, endPoint x: 458, endPoint y: 140, distance: 28.3
click at [458, 140] on div ""source" : "https://www.spglobal.com/market-intelligence/en/news-insights /rese…" at bounding box center [495, 195] width 249 height 188
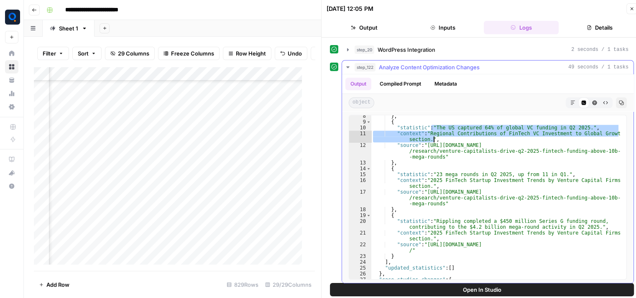
scroll to position [72, 0]
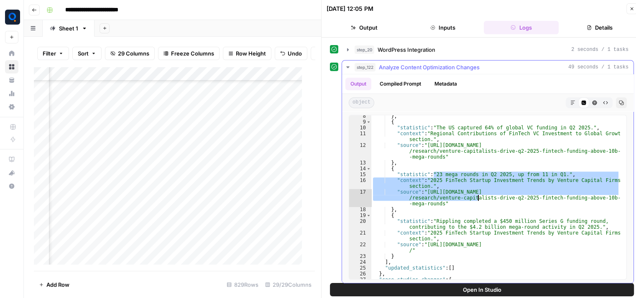
drag, startPoint x: 433, startPoint y: 171, endPoint x: 478, endPoint y: 196, distance: 52.1
click at [478, 196] on div "} , { "statistic" : "The US captured 64% of global VC funding in Q2 2025." , "c…" at bounding box center [495, 201] width 249 height 176
type textarea "**********"
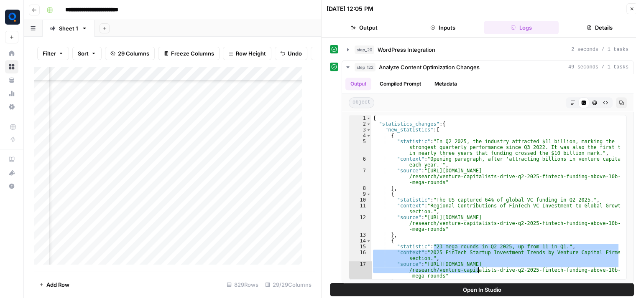
scroll to position [6085, 1540]
click at [146, 106] on div "Add Column" at bounding box center [171, 169] width 275 height 205
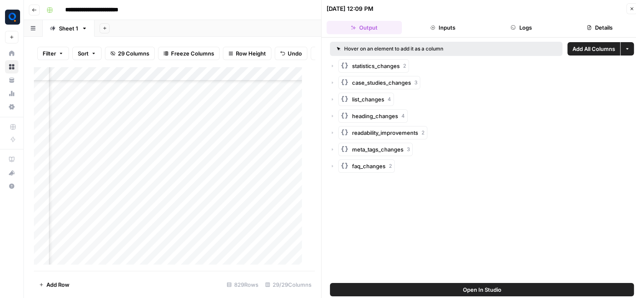
click at [539, 27] on button "Logs" at bounding box center [521, 27] width 75 height 13
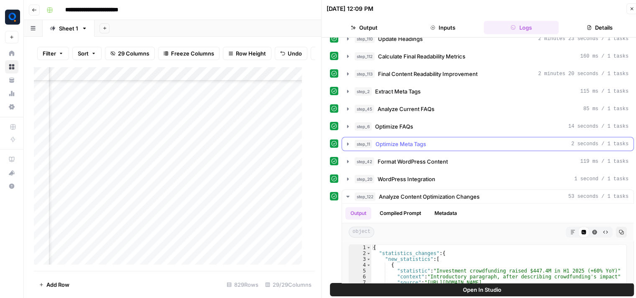
scroll to position [239, 0]
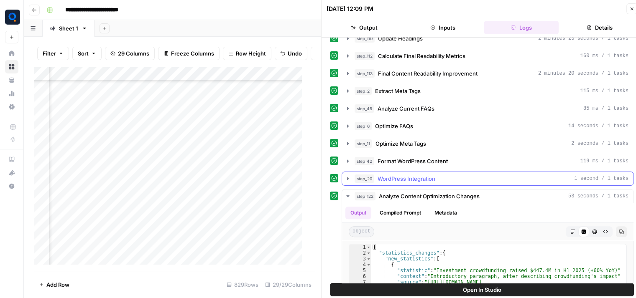
click at [433, 175] on span "WordPress Integration" at bounding box center [406, 179] width 58 height 8
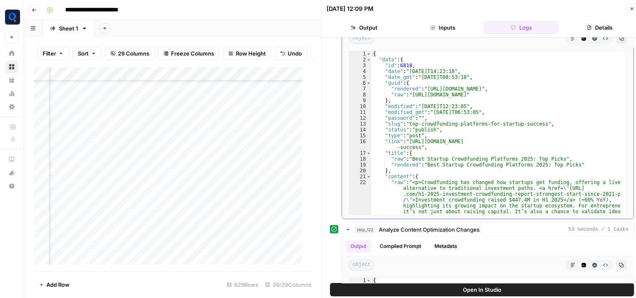
scroll to position [416, 0]
type textarea "**********"
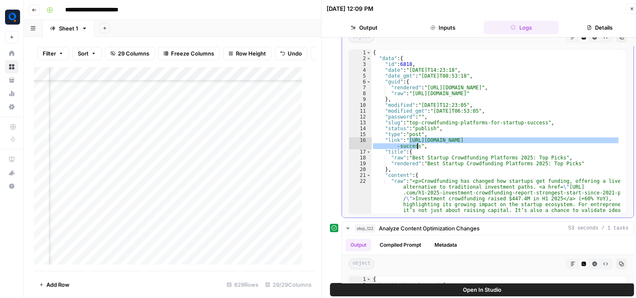
drag, startPoint x: 408, startPoint y: 139, endPoint x: 417, endPoint y: 143, distance: 9.9
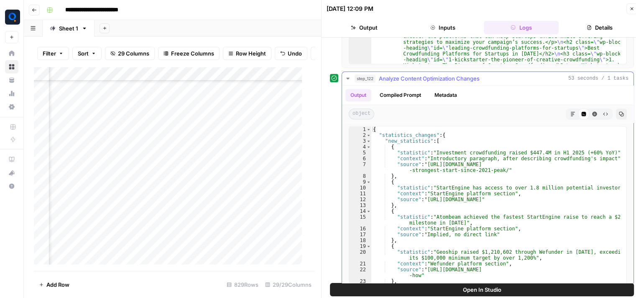
scroll to position [570, 0]
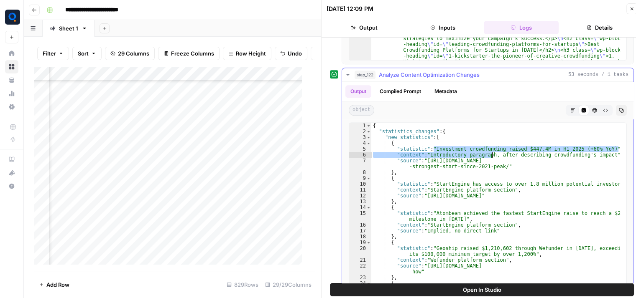
drag, startPoint x: 433, startPoint y: 146, endPoint x: 491, endPoint y: 150, distance: 57.9
click at [491, 150] on div "{ "statistics_changes" : { "new_statistics" : [ { "statistic" : "Investment cro…" at bounding box center [495, 211] width 249 height 176
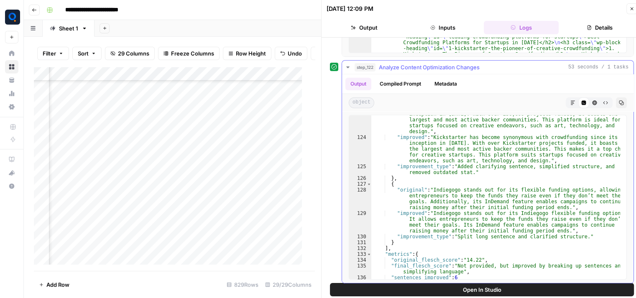
scroll to position [881, 0]
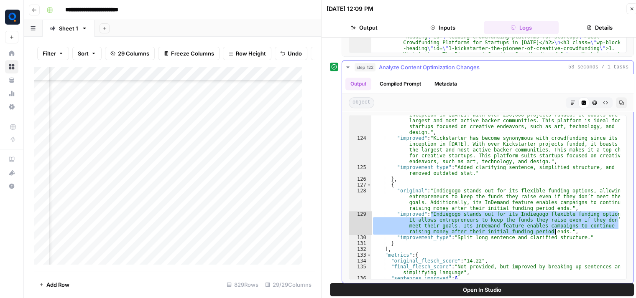
drag, startPoint x: 430, startPoint y: 210, endPoint x: 553, endPoint y: 228, distance: 125.0
click at [553, 228] on div ""original" : "Kickstarter has become synonymous with crowdfunding since its inc…" at bounding box center [495, 206] width 249 height 200
type textarea "**********"
click at [144, 223] on div "Add Column" at bounding box center [171, 169] width 275 height 205
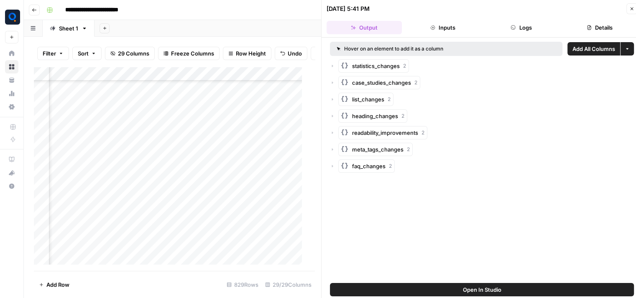
scroll to position [4302, 1540]
click at [145, 184] on div "Add Column" at bounding box center [171, 169] width 275 height 205
click at [539, 29] on button "Logs" at bounding box center [521, 27] width 75 height 13
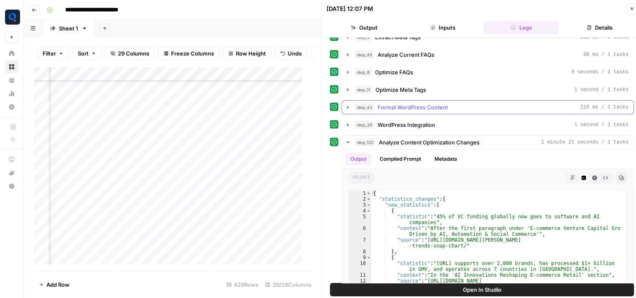
scroll to position [293, 0]
click at [429, 126] on button "step_20 WordPress Integration 1 second / 1 tasks" at bounding box center [487, 124] width 291 height 13
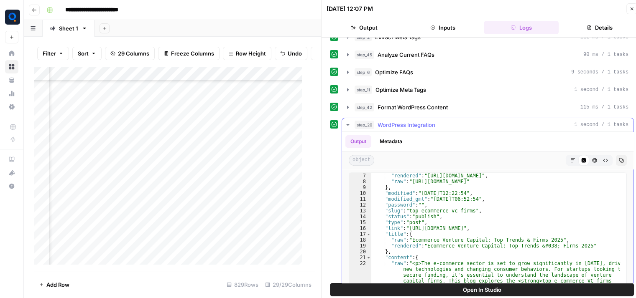
scroll to position [39, 0]
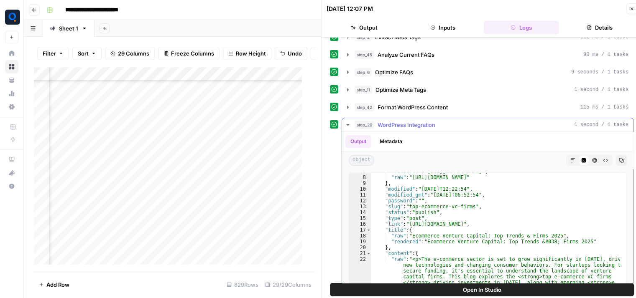
type textarea "**********"
drag, startPoint x: 408, startPoint y: 222, endPoint x: 545, endPoint y: 218, distance: 136.3
click at [453, 122] on div "step_20 WordPress Integration 1 second / 1 tasks" at bounding box center [491, 125] width 274 height 8
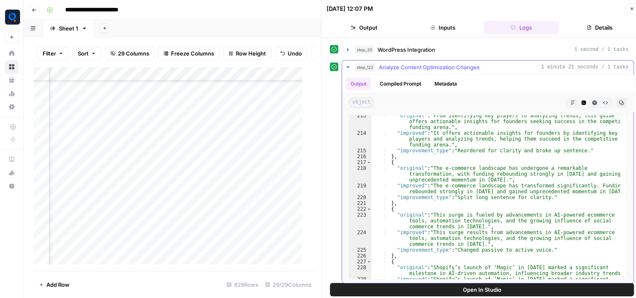
scroll to position [1688, 0]
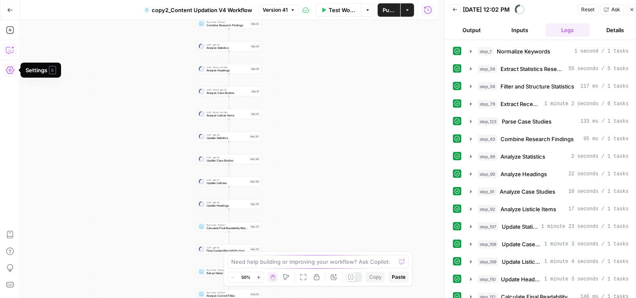
click at [12, 48] on icon "button" at bounding box center [10, 50] width 8 height 8
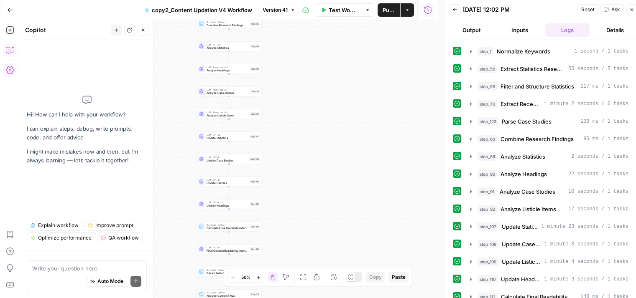
click at [50, 273] on div "Auto Mode Send" at bounding box center [86, 282] width 109 height 18
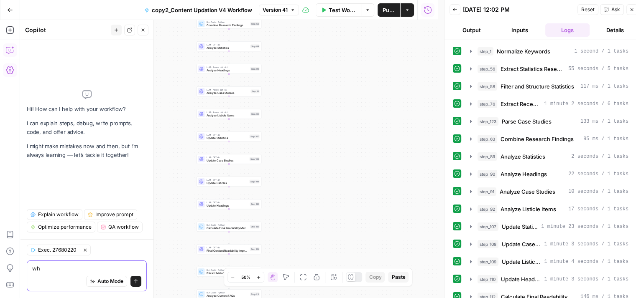
type textarea "w"
type textarea "Step 42, didn't take the content.."
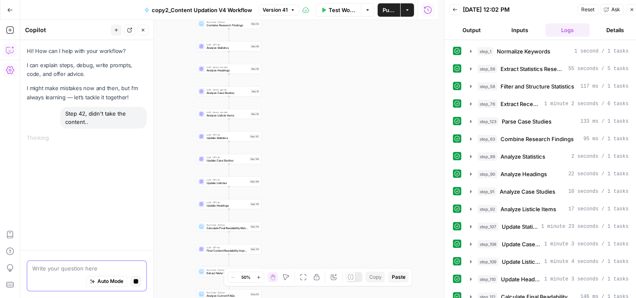
scroll to position [349, 0]
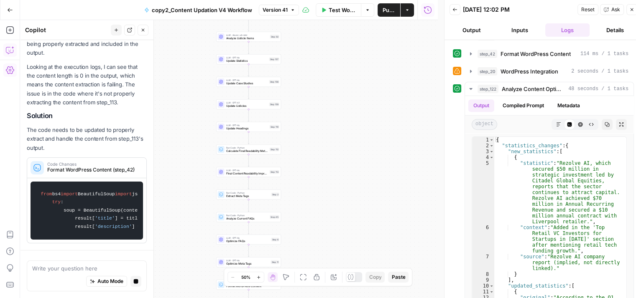
drag, startPoint x: 350, startPoint y: 162, endPoint x: 371, endPoint y: 45, distance: 118.8
click at [371, 45] on div "Workflow Set Inputs Inputs Run Code · Python Normalize Keywords Step 1 Perplexi…" at bounding box center [229, 159] width 418 height 278
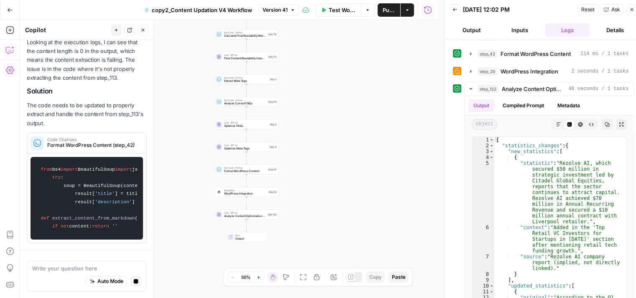
drag, startPoint x: 335, startPoint y: 173, endPoint x: 331, endPoint y: 82, distance: 92.1
click at [331, 82] on div "Workflow Set Inputs Inputs Run Code · Python Normalize Keywords Step 1 Perplexi…" at bounding box center [229, 159] width 418 height 278
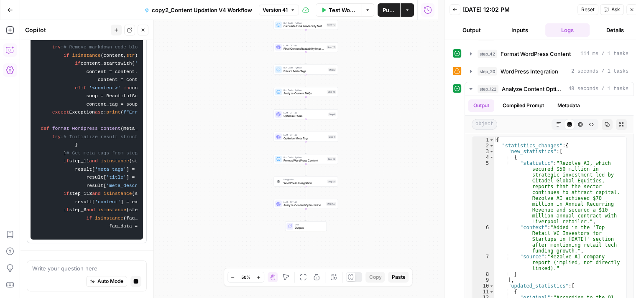
click at [308, 52] on div "Workflow Set Inputs Inputs Run Code · Python Normalize Keywords Step 1 Perplexi…" at bounding box center [229, 159] width 418 height 278
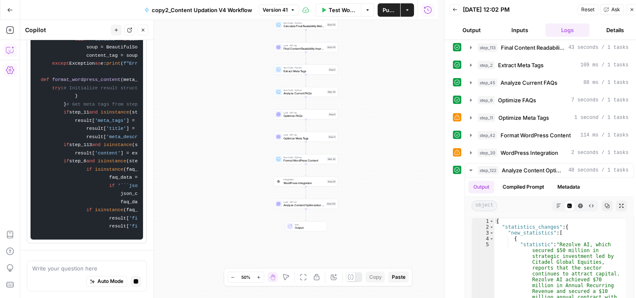
scroll to position [264, 0]
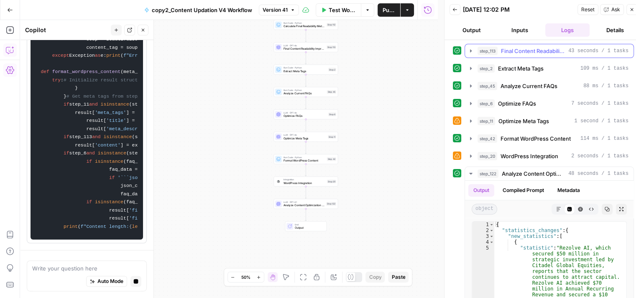
click at [540, 52] on button "step_113 Final Content Readability Improvement 43 seconds / 1 tasks" at bounding box center [549, 50] width 168 height 13
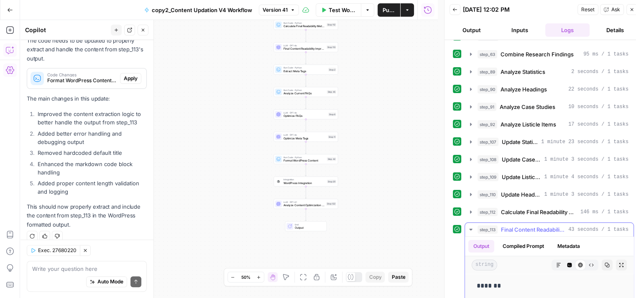
scroll to position [84, 0]
click at [547, 139] on span "1 minute 23 seconds / 1 tasks" at bounding box center [584, 143] width 87 height 8
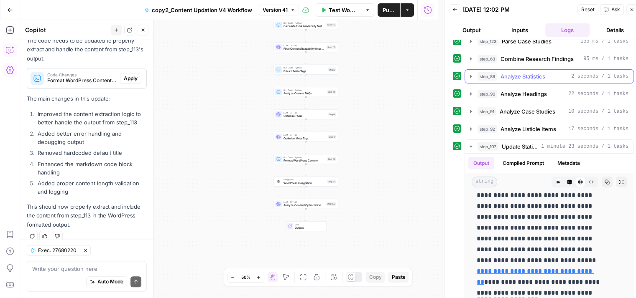
scroll to position [75, 0]
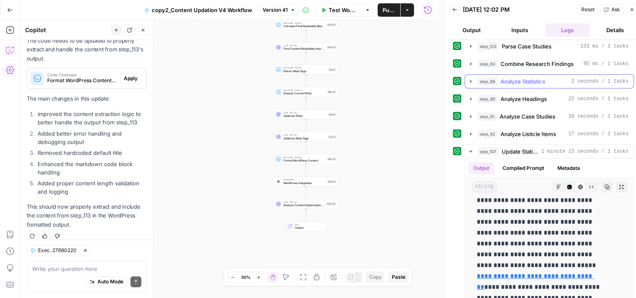
click at [537, 80] on span "Analyze Statistics" at bounding box center [522, 81] width 45 height 8
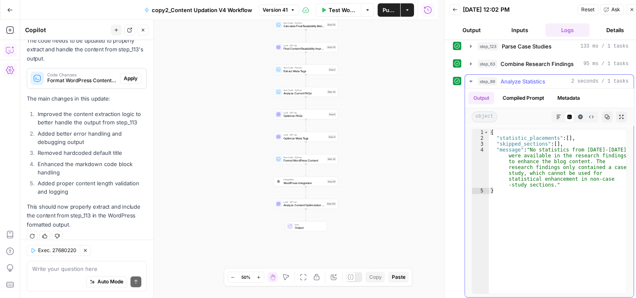
click at [537, 80] on span "Analyze Statistics" at bounding box center [522, 81] width 45 height 8
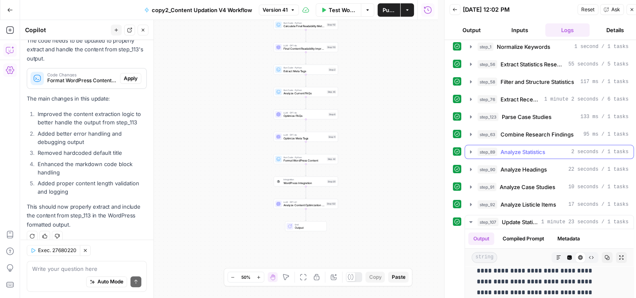
scroll to position [0, 0]
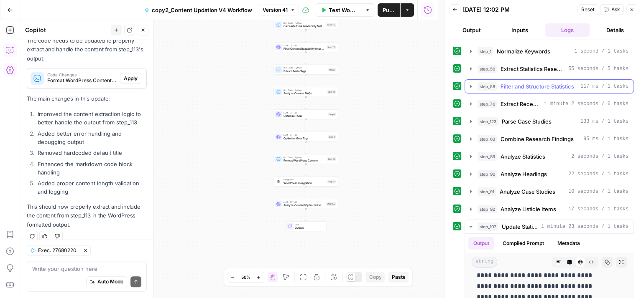
click at [542, 84] on span "Filter and Structure Statistics" at bounding box center [537, 86] width 74 height 8
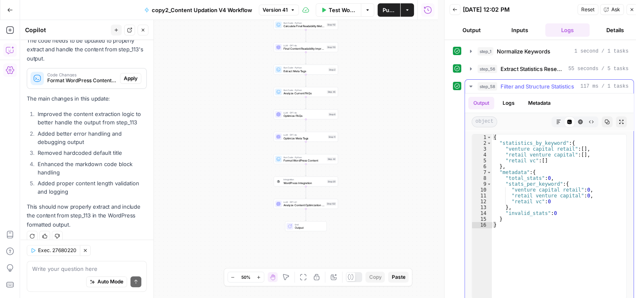
click at [542, 84] on span "Filter and Structure Statistics" at bounding box center [537, 86] width 74 height 8
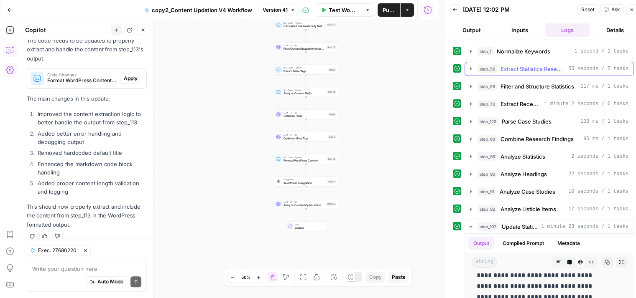
click at [553, 69] on span "Extract Statistics Research" at bounding box center [532, 69] width 64 height 8
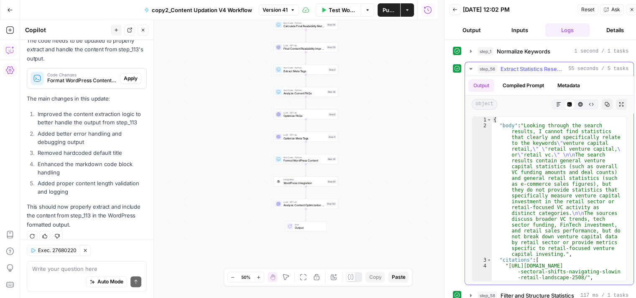
click at [553, 69] on span "Extract Statistics Research" at bounding box center [532, 69] width 64 height 8
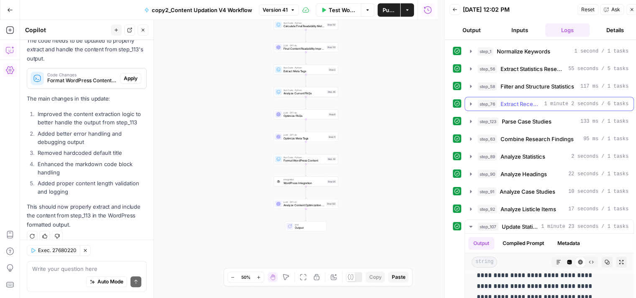
click at [551, 100] on span "1 minute 2 seconds / 6 tasks" at bounding box center [586, 104] width 84 height 8
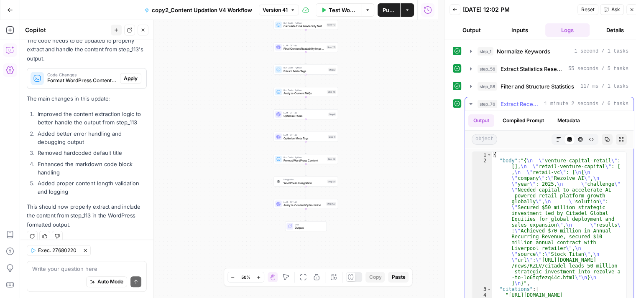
click at [551, 100] on span "1 minute 2 seconds / 6 tasks" at bounding box center [586, 104] width 84 height 8
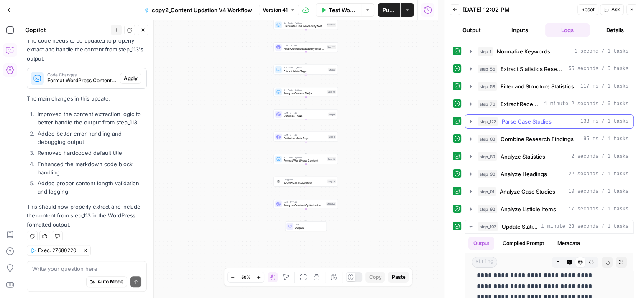
click at [549, 119] on span "Parse Case Studies" at bounding box center [527, 121] width 50 height 8
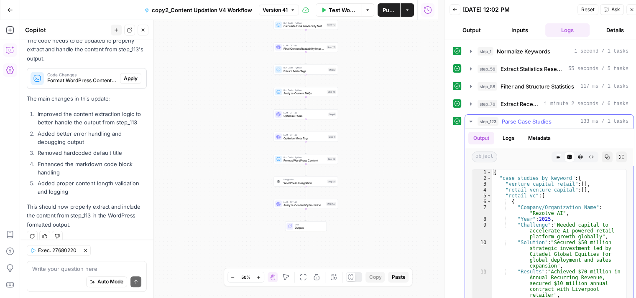
click at [549, 119] on span "Parse Case Studies" at bounding box center [527, 121] width 50 height 8
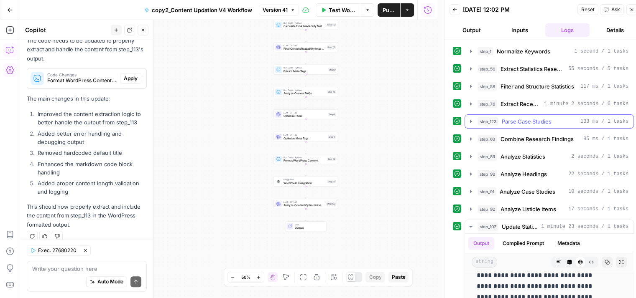
click at [549, 119] on span "Parse Case Studies" at bounding box center [527, 121] width 50 height 8
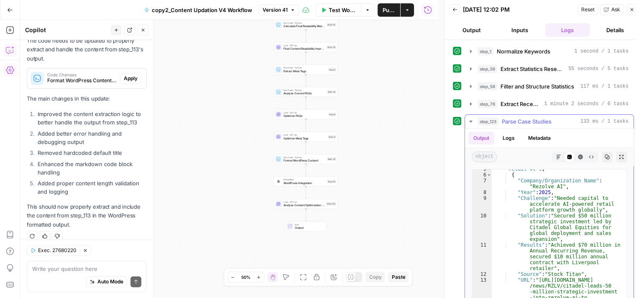
scroll to position [17, 0]
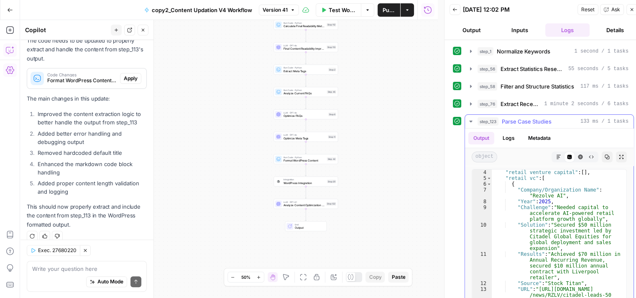
click at [555, 117] on div "step_123 Parse Case Studies 133 ms / 1 tasks" at bounding box center [552, 121] width 151 height 8
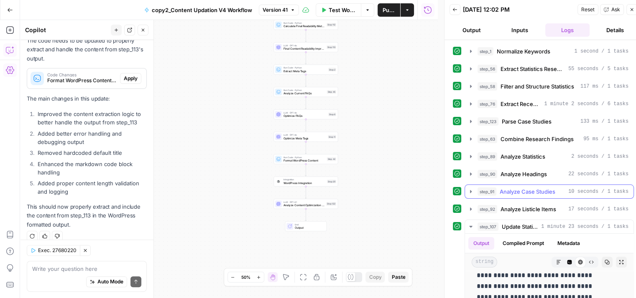
click at [543, 188] on span "Analyze Case Studies" at bounding box center [528, 192] width 56 height 8
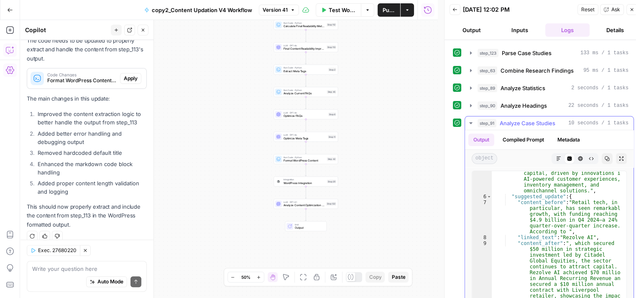
scroll to position [132, 0]
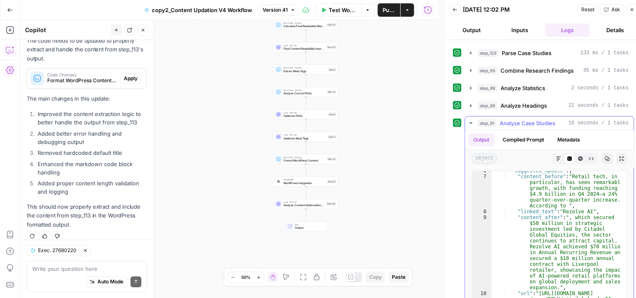
click at [545, 121] on span "Analyze Case Studies" at bounding box center [528, 123] width 56 height 8
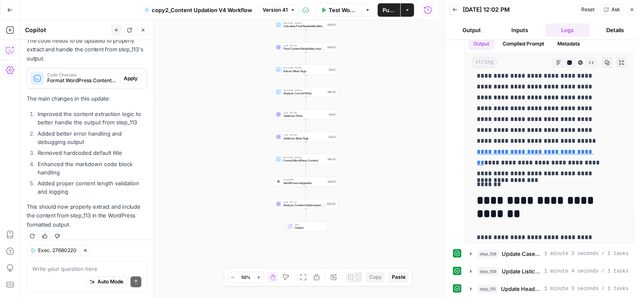
scroll to position [204, 0]
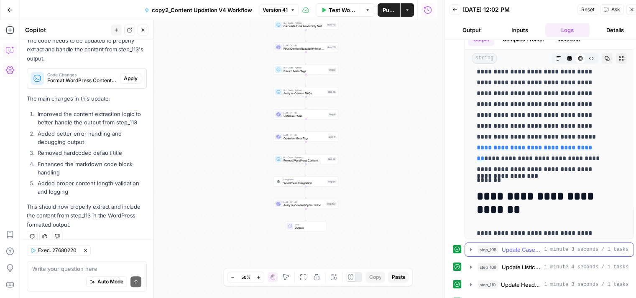
click at [529, 248] on span "Update Case Studies" at bounding box center [521, 250] width 39 height 8
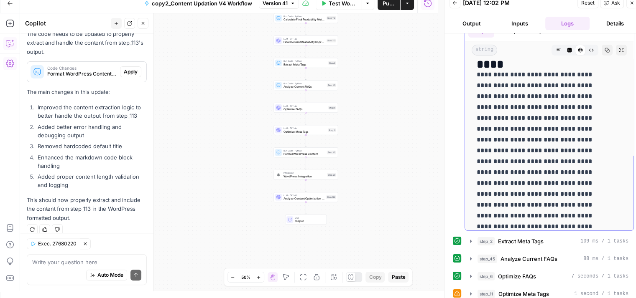
scroll to position [291, 0]
drag, startPoint x: 571, startPoint y: 137, endPoint x: 604, endPoint y: 136, distance: 32.2
click at [604, 136] on p "**********" at bounding box center [543, 156] width 133 height 174
click at [535, 149] on p "**********" at bounding box center [543, 156] width 133 height 174
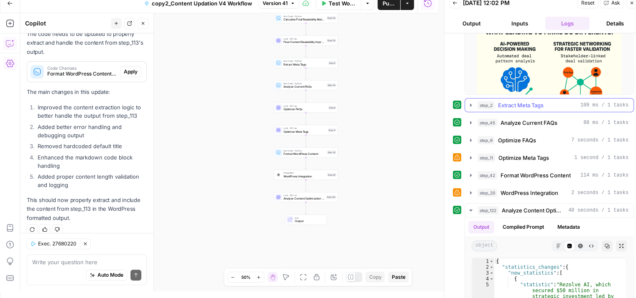
scroll to position [872, 0]
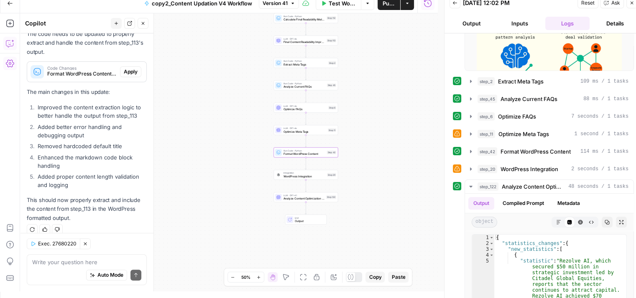
click at [124, 67] on button "Apply" at bounding box center [130, 71] width 21 height 11
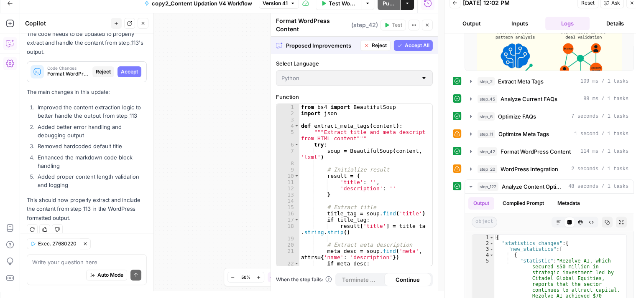
click at [124, 67] on button "Accept" at bounding box center [129, 71] width 24 height 11
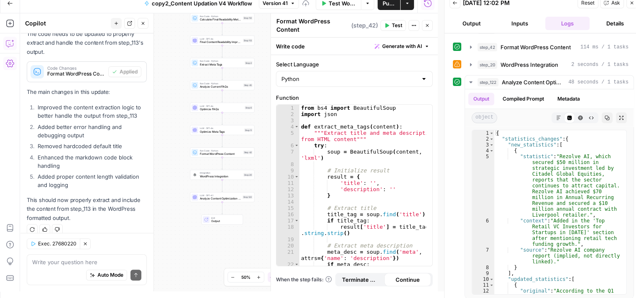
scroll to position [0, 0]
click at [397, 26] on span "Test" at bounding box center [397, 26] width 10 height 8
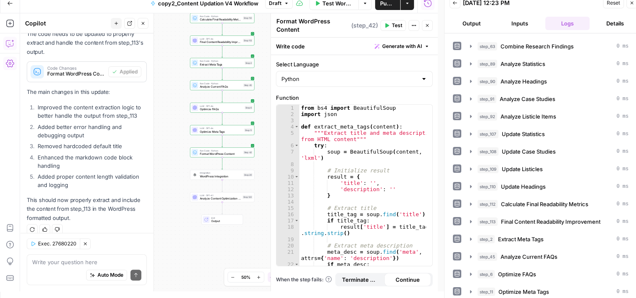
scroll to position [84, 0]
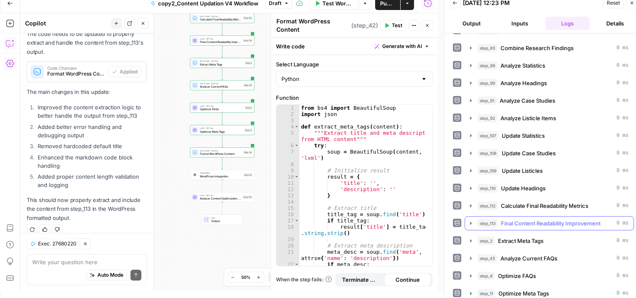
click at [530, 221] on span "Final Content Readability Improvement" at bounding box center [550, 223] width 99 height 8
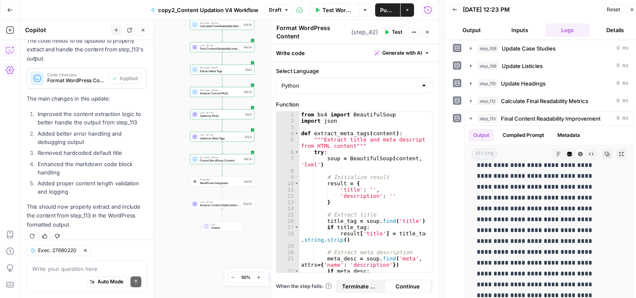
scroll to position [194, 0]
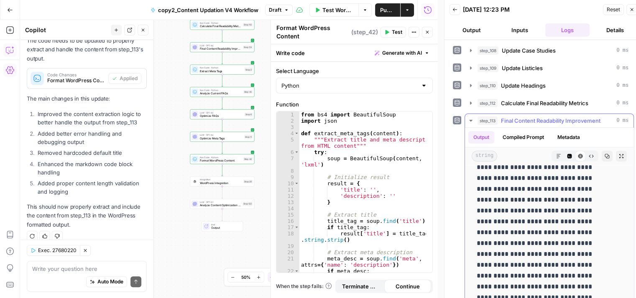
click at [513, 118] on span "Final Content Readability Improvement" at bounding box center [550, 121] width 99 height 8
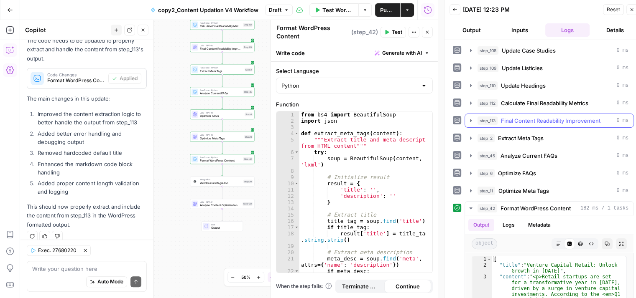
scroll to position [314, 0]
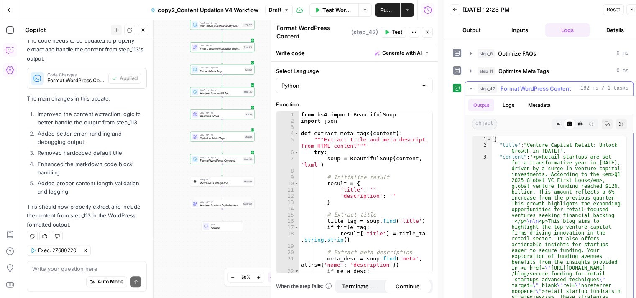
click at [525, 87] on span "Format WordPress Content" at bounding box center [535, 88] width 70 height 8
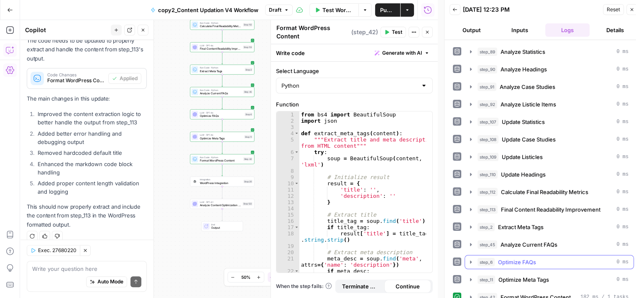
scroll to position [105, 0]
click at [426, 33] on icon "button" at bounding box center [427, 32] width 3 height 3
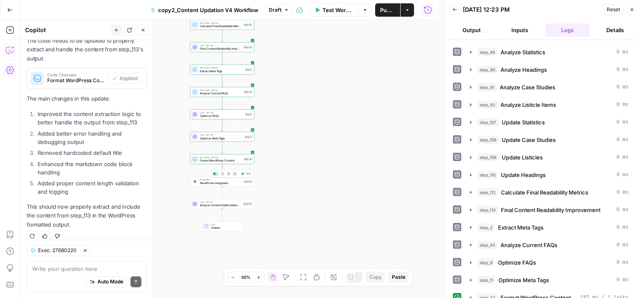
click at [219, 181] on span "WordPress Integration" at bounding box center [221, 183] width 42 height 4
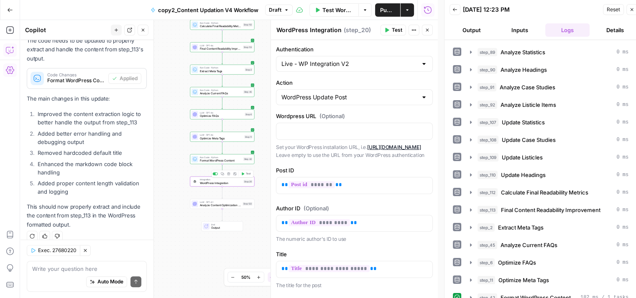
click at [245, 173] on button "Test" at bounding box center [246, 173] width 13 height 5
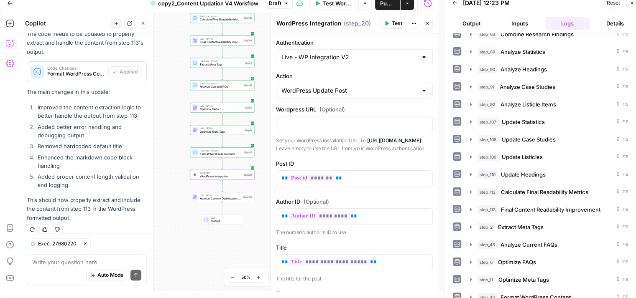
scroll to position [97, 0]
click at [534, 86] on span "Analyze Case Studies" at bounding box center [528, 88] width 56 height 8
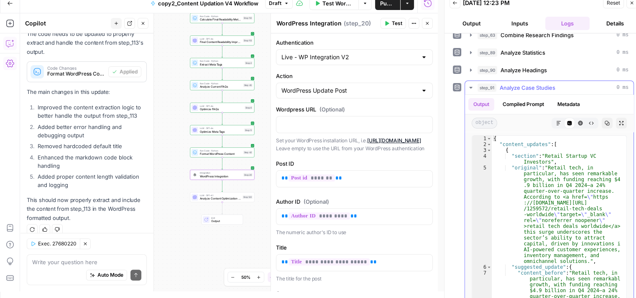
click at [536, 92] on button "step_91 Analyze Case Studies 0 ms" at bounding box center [549, 87] width 168 height 13
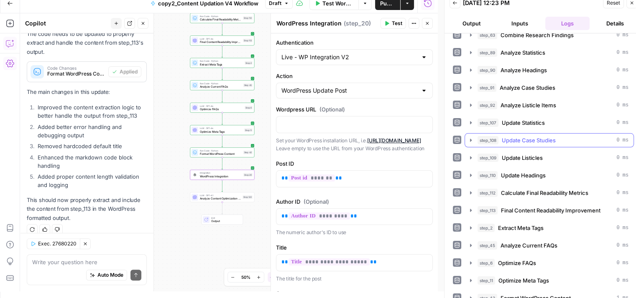
click at [535, 134] on button "step_108 Update Case Studies 0 ms" at bounding box center [549, 140] width 168 height 13
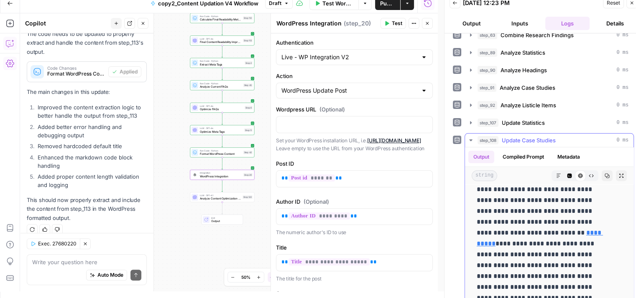
scroll to position [334, 0]
click at [499, 230] on link "**********" at bounding box center [540, 238] width 126 height 17
